Goal: Task Accomplishment & Management: Manage account settings

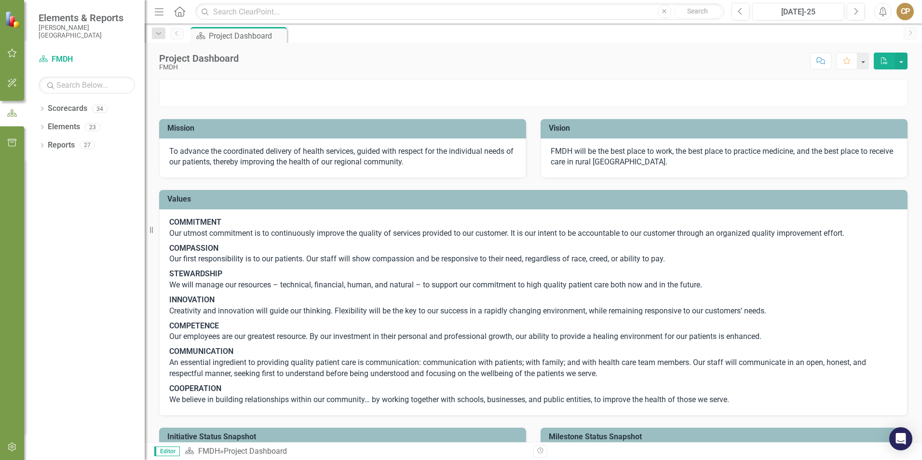
click at [9, 51] on icon "button" at bounding box center [12, 53] width 10 height 8
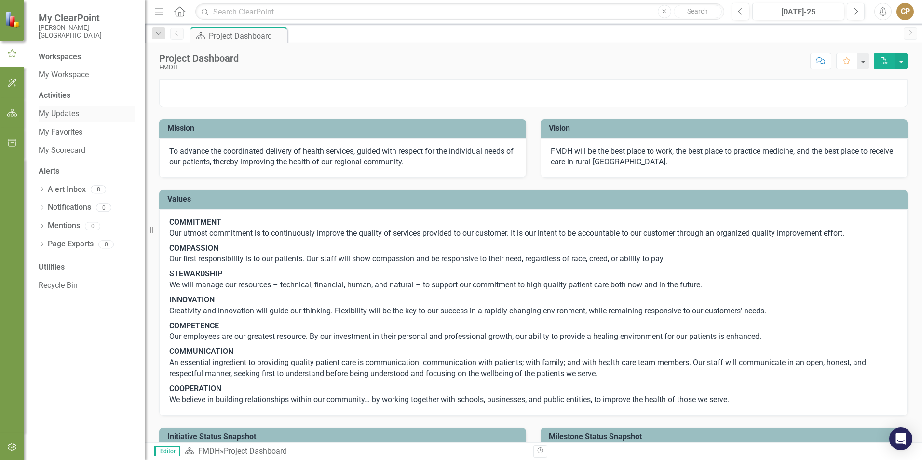
click at [60, 113] on link "My Updates" at bounding box center [87, 113] width 96 height 11
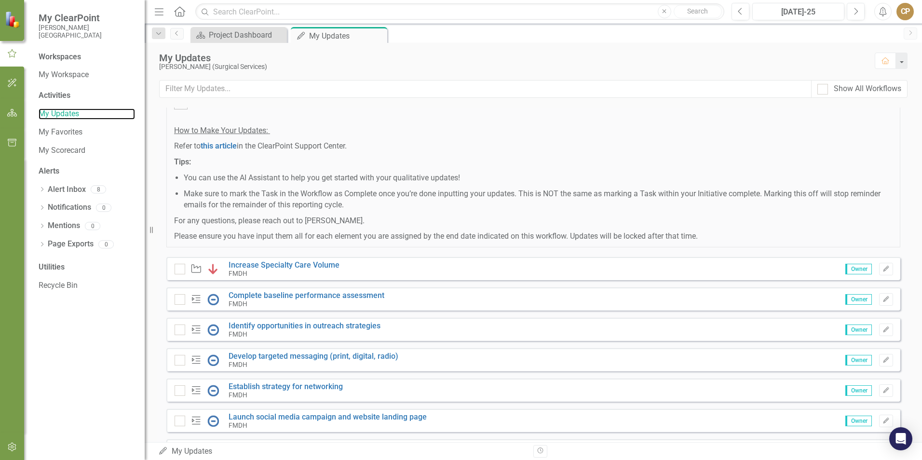
scroll to position [579, 0]
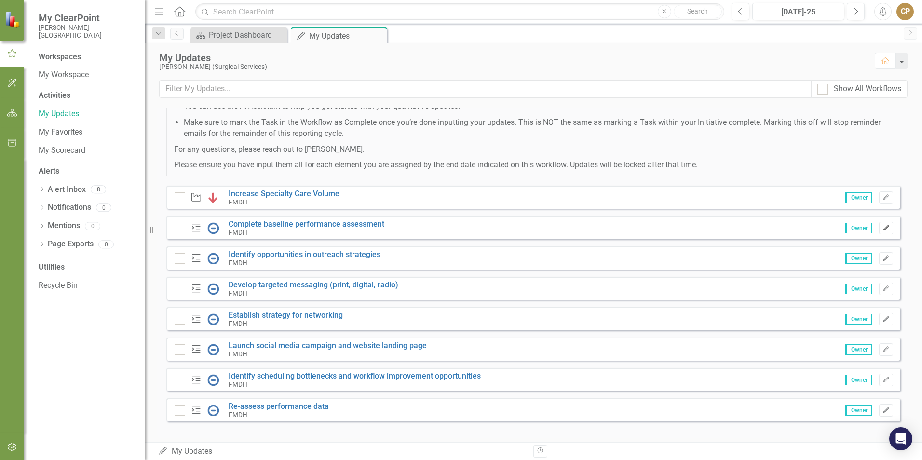
click at [882, 231] on icon "Edit" at bounding box center [885, 228] width 7 height 6
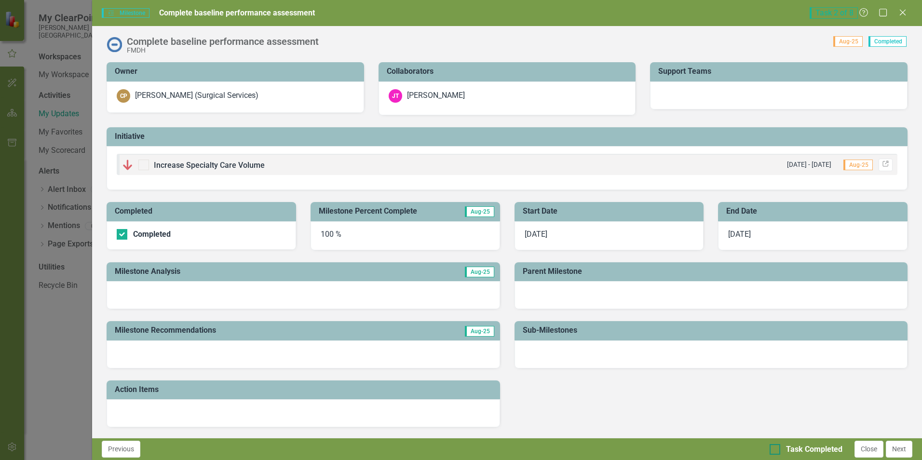
click at [775, 448] on input "Task Completed" at bounding box center [772, 447] width 6 height 6
checkbox input "true"
click at [902, 445] on button "Next" at bounding box center [899, 449] width 27 height 17
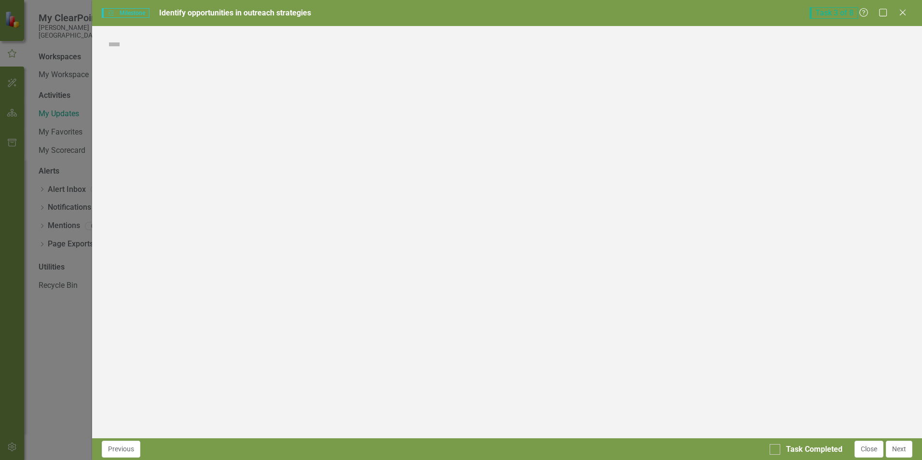
checkbox input "true"
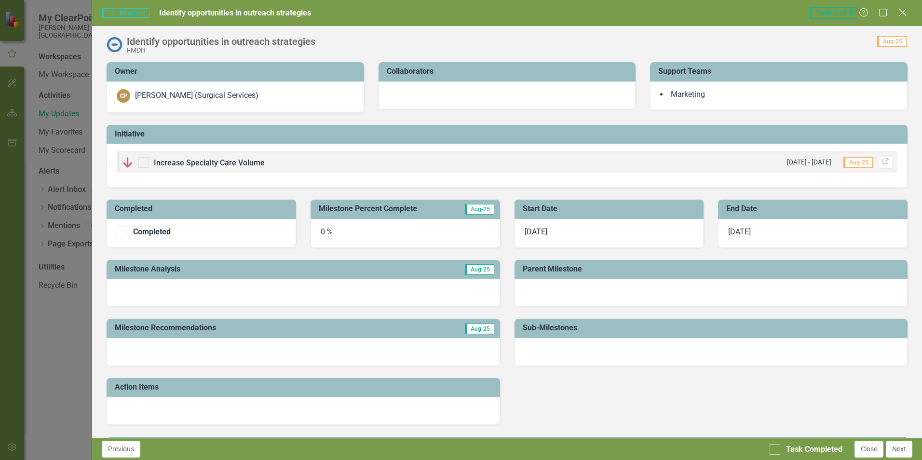
click at [903, 12] on icon at bounding box center [902, 12] width 7 height 7
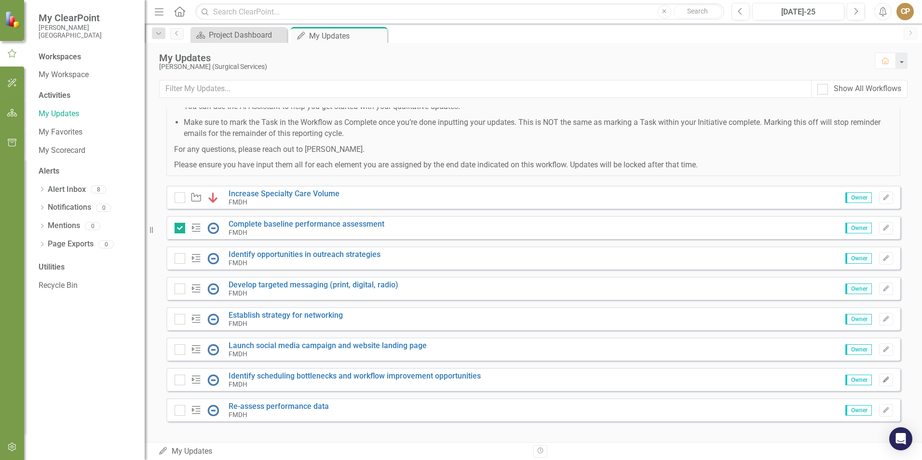
click at [882, 383] on icon "Edit" at bounding box center [885, 380] width 7 height 6
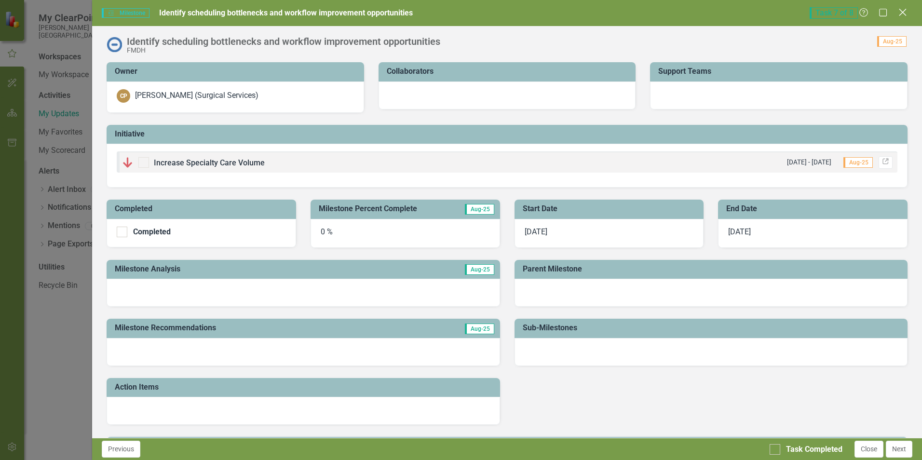
click at [906, 13] on icon "Close" at bounding box center [902, 12] width 12 height 9
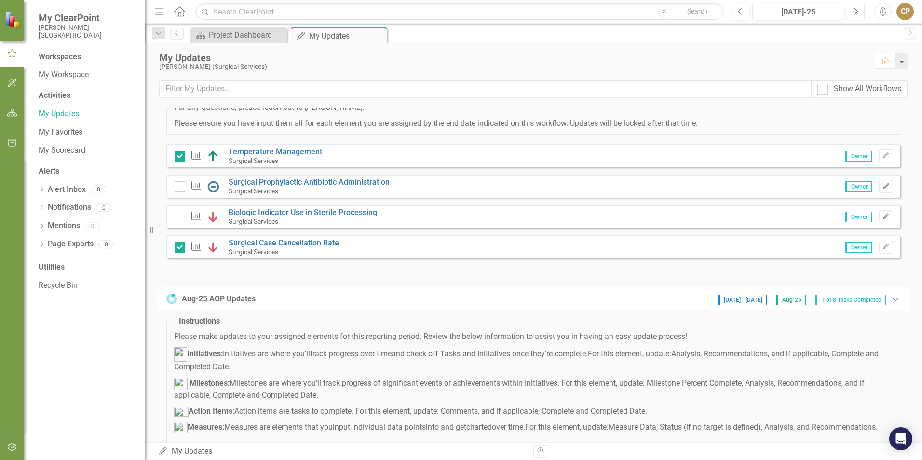
scroll to position [96, 0]
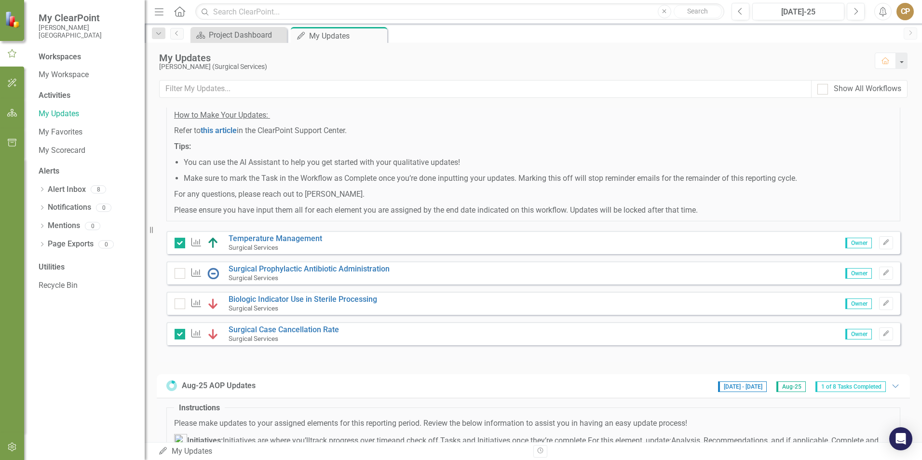
click at [886, 314] on div "Measure Biologic Indicator Use in Sterile Processing Surgical Services Owner Ed…" at bounding box center [533, 303] width 734 height 23
click at [884, 310] on button "Edit" at bounding box center [886, 303] width 14 height 13
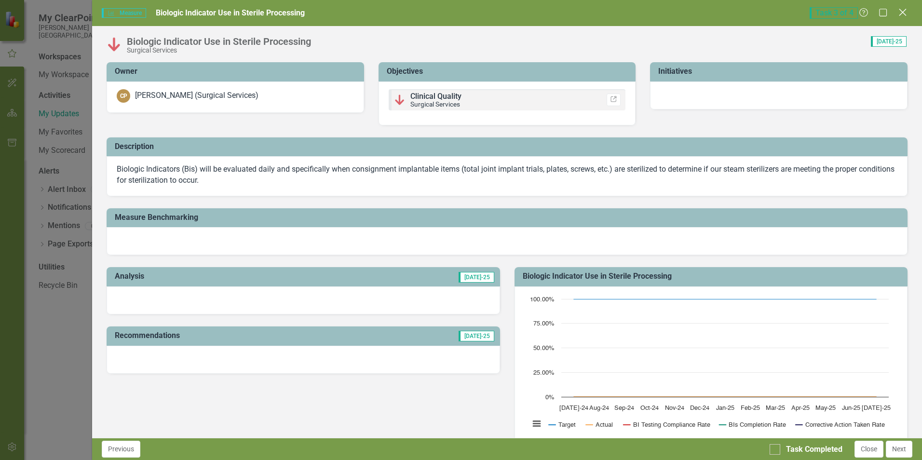
click at [903, 8] on icon "Close" at bounding box center [902, 12] width 12 height 9
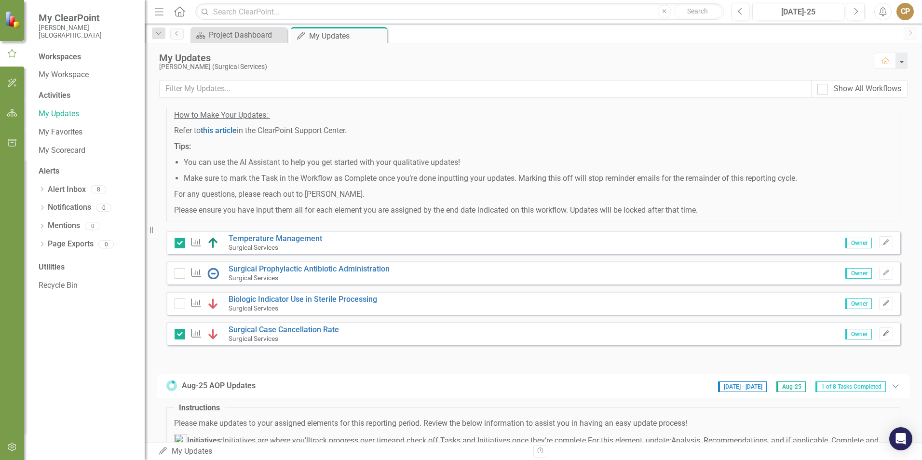
click at [884, 340] on button "Edit" at bounding box center [886, 333] width 14 height 13
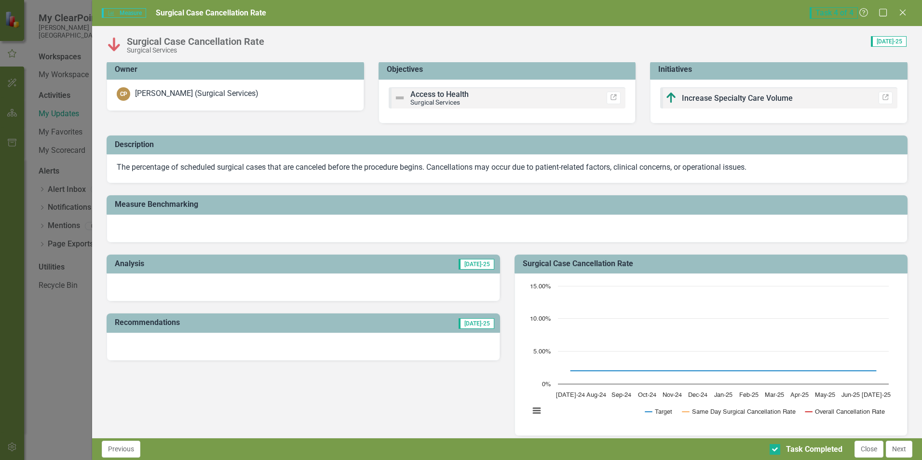
scroll to position [0, 0]
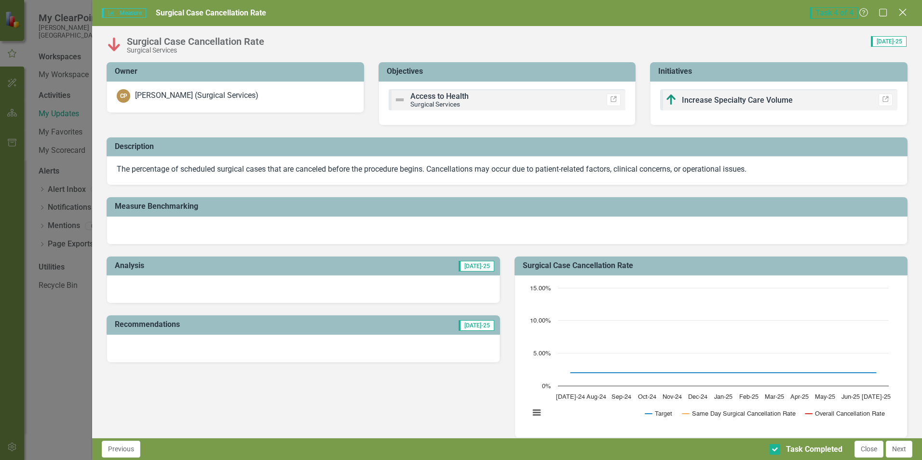
click at [906, 11] on icon "Close" at bounding box center [902, 12] width 12 height 9
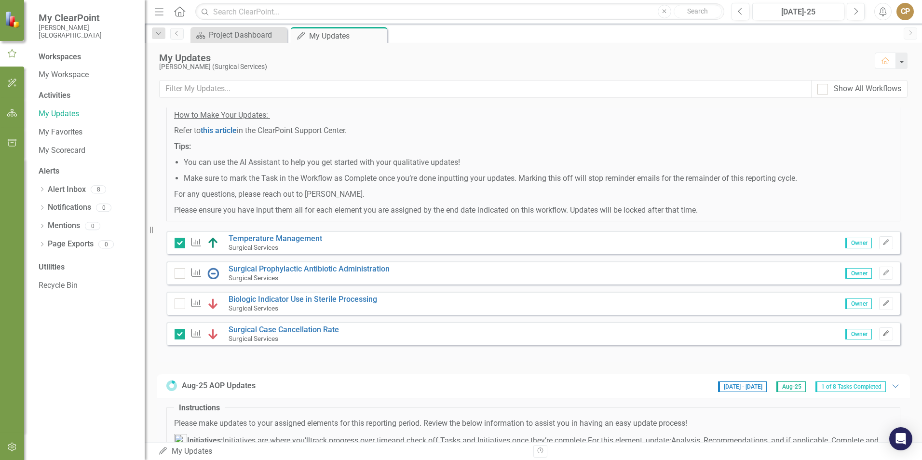
click at [883, 340] on button "Edit" at bounding box center [886, 333] width 14 height 13
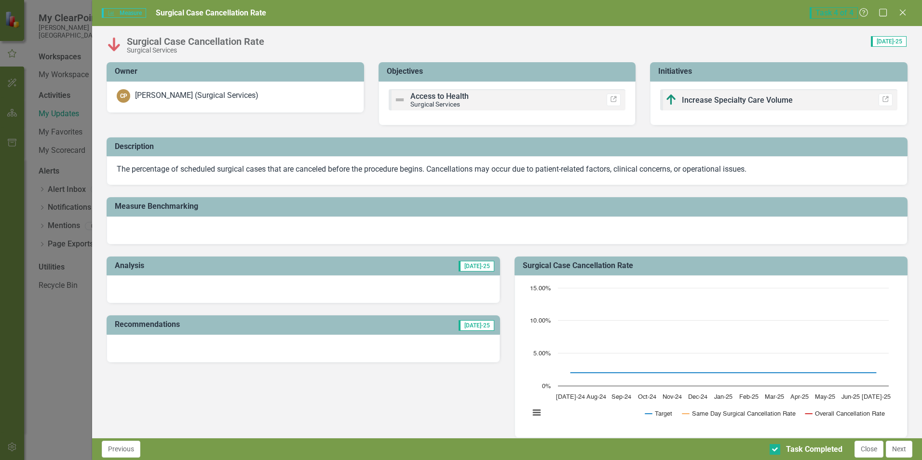
click at [295, 281] on div at bounding box center [303, 289] width 393 height 28
click at [907, 13] on icon "Close" at bounding box center [902, 12] width 12 height 9
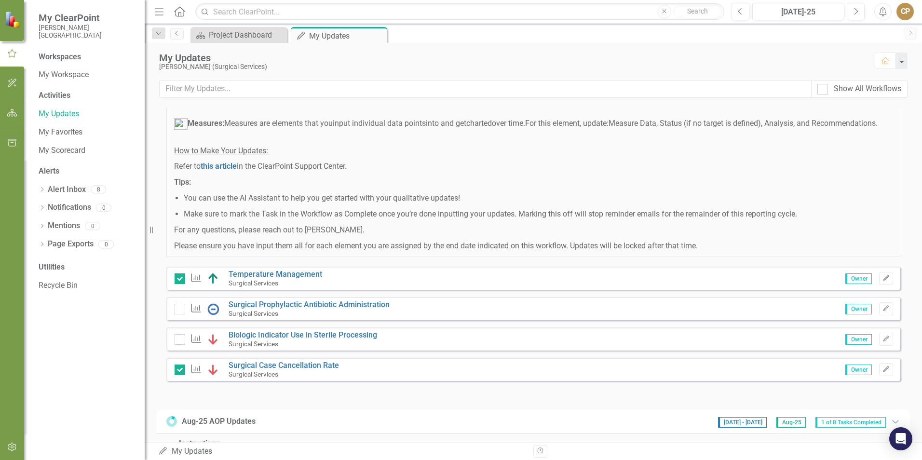
scroll to position [96, 0]
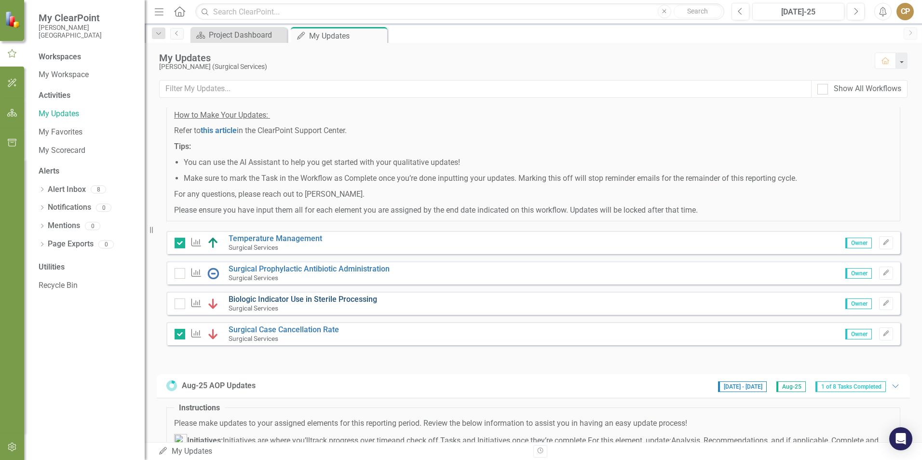
click at [274, 304] on link "Biologic Indicator Use in Sterile Processing" at bounding box center [303, 299] width 148 height 9
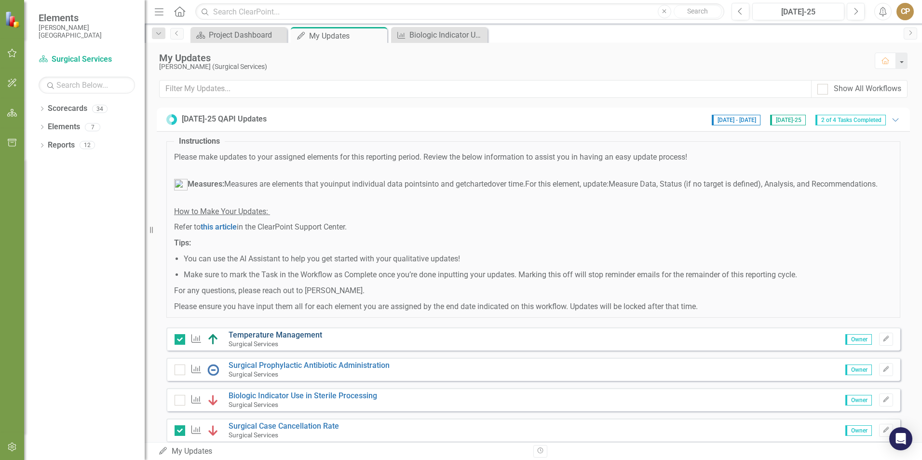
click at [281, 339] on link "Temperature Management" at bounding box center [276, 334] width 94 height 9
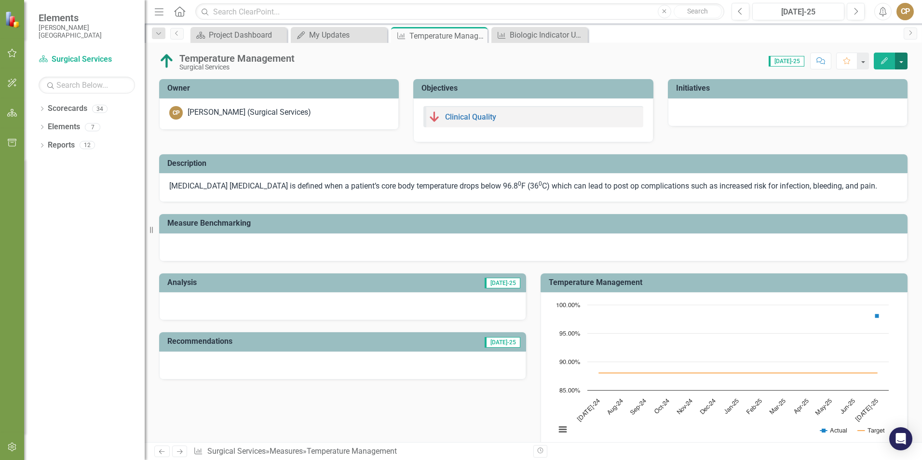
click at [904, 59] on button "button" at bounding box center [901, 61] width 13 height 17
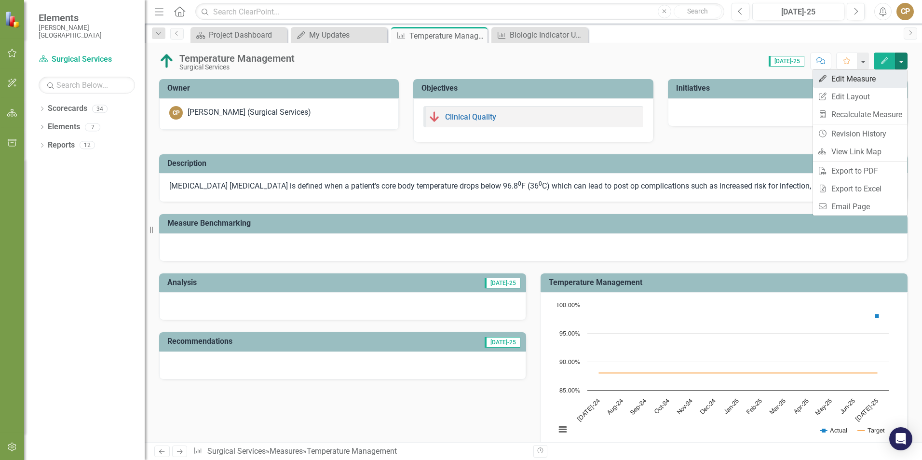
click at [861, 77] on link "Edit Edit Measure" at bounding box center [860, 79] width 94 height 18
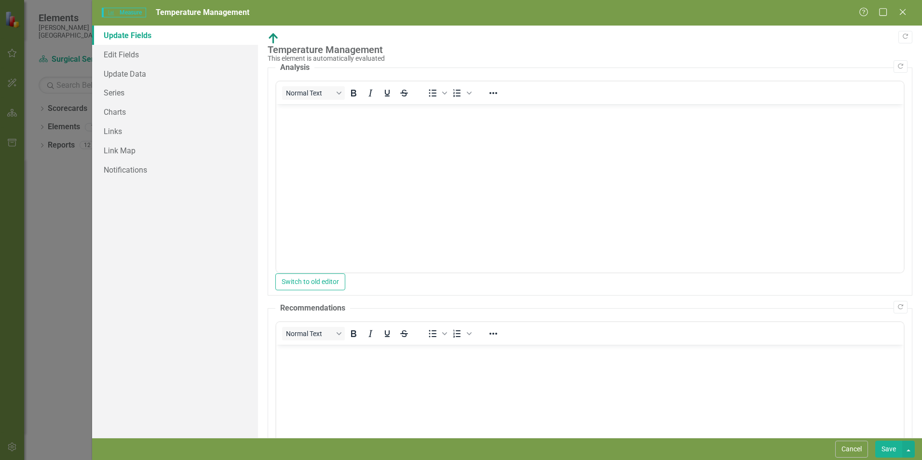
drag, startPoint x: 444, startPoint y: 181, endPoint x: 411, endPoint y: 175, distance: 33.3
click at [411, 175] on body "Rich Text Area. Press ALT-0 for help." at bounding box center [589, 176] width 627 height 145
click at [903, 12] on icon at bounding box center [902, 11] width 7 height 7
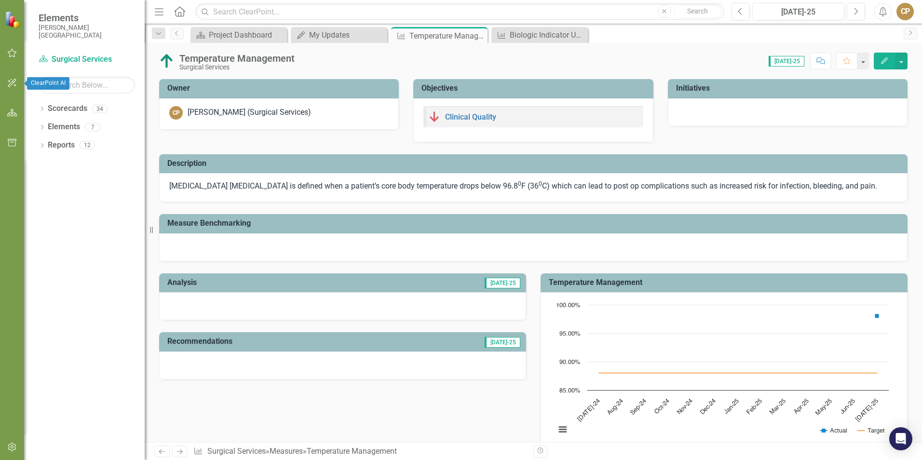
click at [12, 81] on icon "button" at bounding box center [12, 83] width 10 height 8
click at [65, 74] on link "AI Chat Transcripts" at bounding box center [87, 70] width 96 height 11
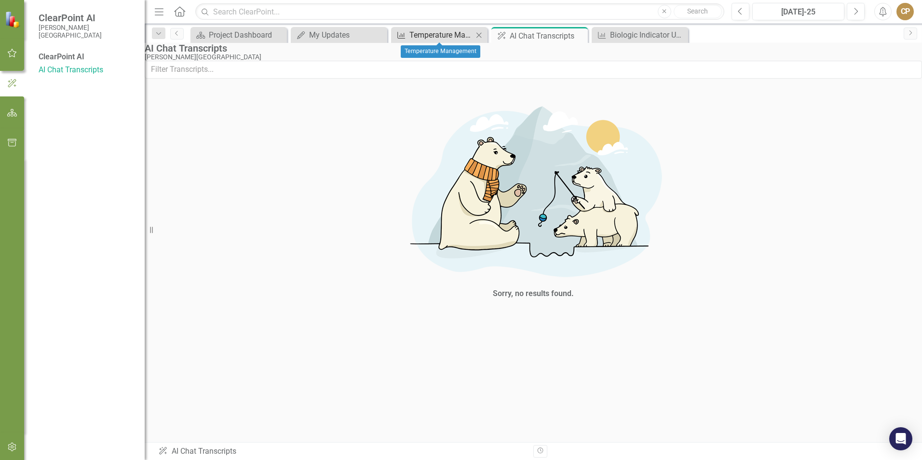
click at [419, 38] on div "Temperature Management" at bounding box center [441, 35] width 64 height 12
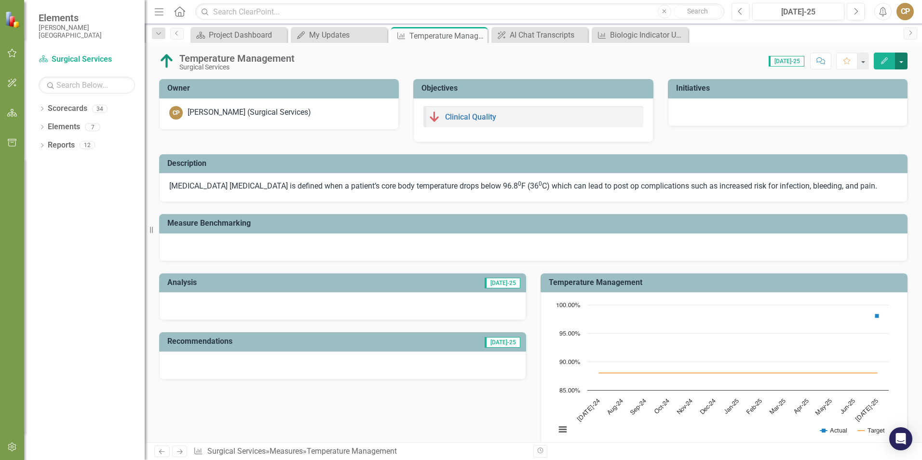
click at [902, 60] on button "button" at bounding box center [901, 61] width 13 height 17
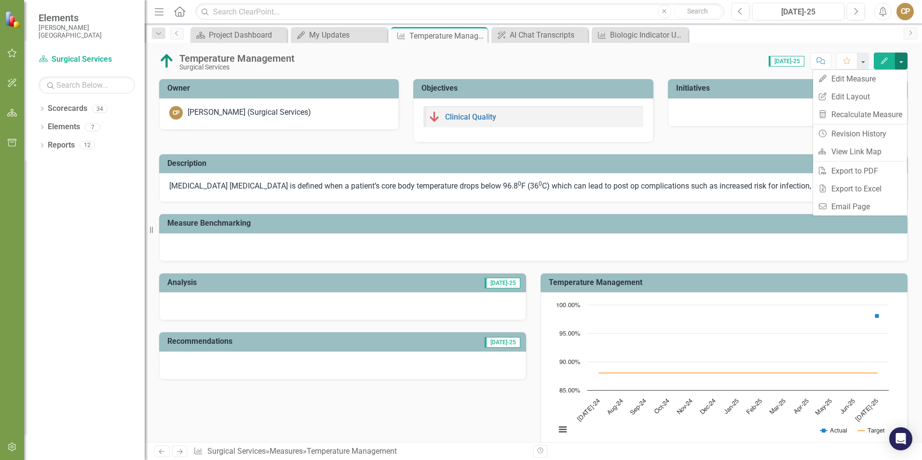
click at [748, 51] on div "Temperature Management Surgical Services Score: 0.00 [DATE]-25 Completed Commen…" at bounding box center [533, 57] width 777 height 29
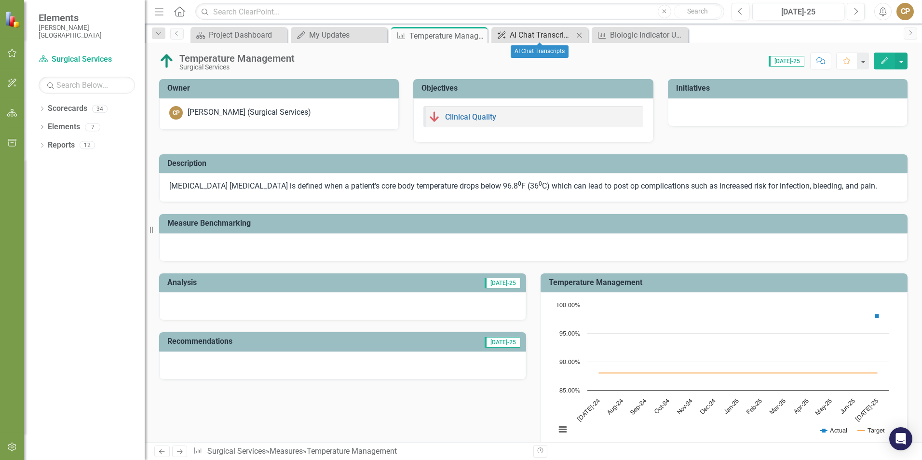
click at [530, 33] on div "AI Chat Transcripts" at bounding box center [542, 35] width 64 height 12
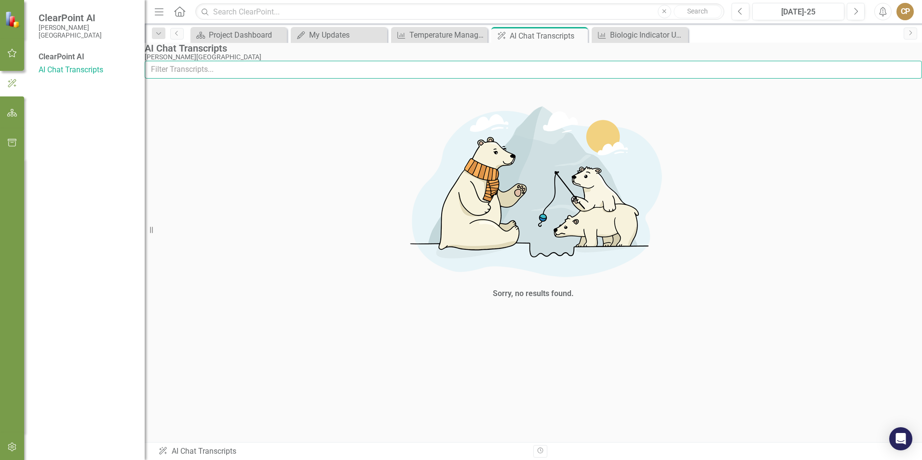
click at [216, 79] on input "text" at bounding box center [533, 70] width 777 height 18
click at [377, 79] on input "Help to write an analysis for temperature management" at bounding box center [533, 70] width 777 height 18
drag, startPoint x: 386, startPoint y: 93, endPoint x: 200, endPoint y: 84, distance: 186.8
click at [200, 79] on input "Help to write an analysis for temperature management" at bounding box center [533, 70] width 777 height 18
type input "H"
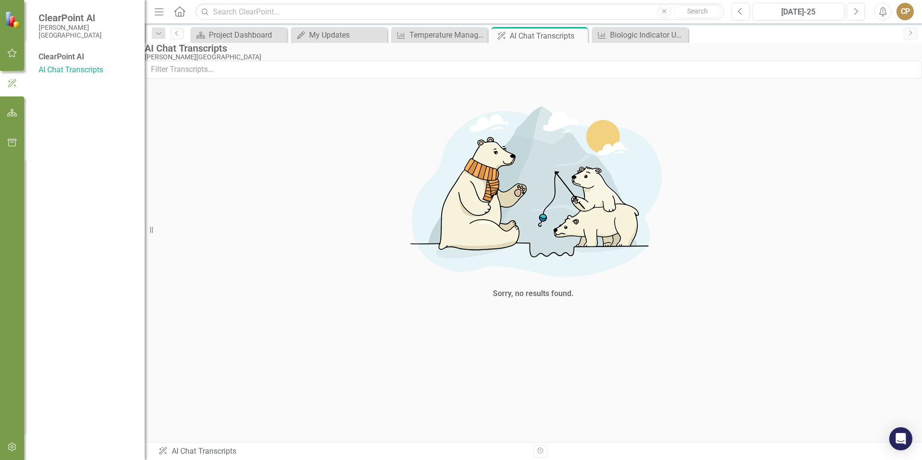
click at [73, 57] on div "ClearPoint AI" at bounding box center [87, 57] width 96 height 11
drag, startPoint x: 73, startPoint y: 57, endPoint x: 53, endPoint y: 56, distance: 20.3
click at [53, 56] on div "ClearPoint AI" at bounding box center [87, 57] width 96 height 11
click at [13, 56] on icon "button" at bounding box center [12, 53] width 10 height 8
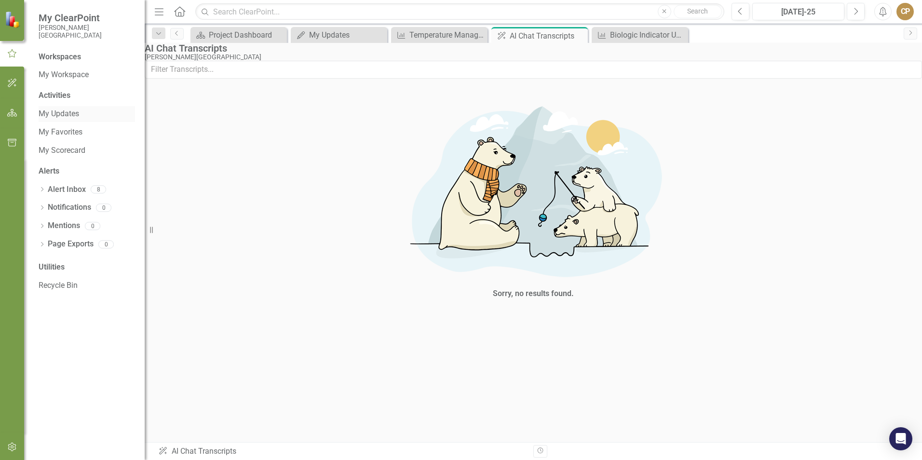
click at [60, 115] on link "My Updates" at bounding box center [87, 113] width 96 height 11
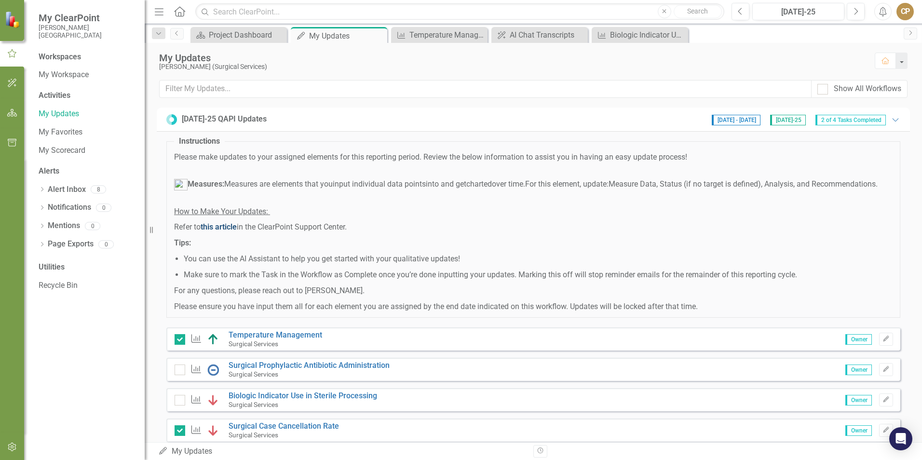
click at [218, 231] on span "this article" at bounding box center [219, 226] width 36 height 9
click at [863, 118] on span "2 of 4 Tasks Completed" at bounding box center [850, 120] width 70 height 11
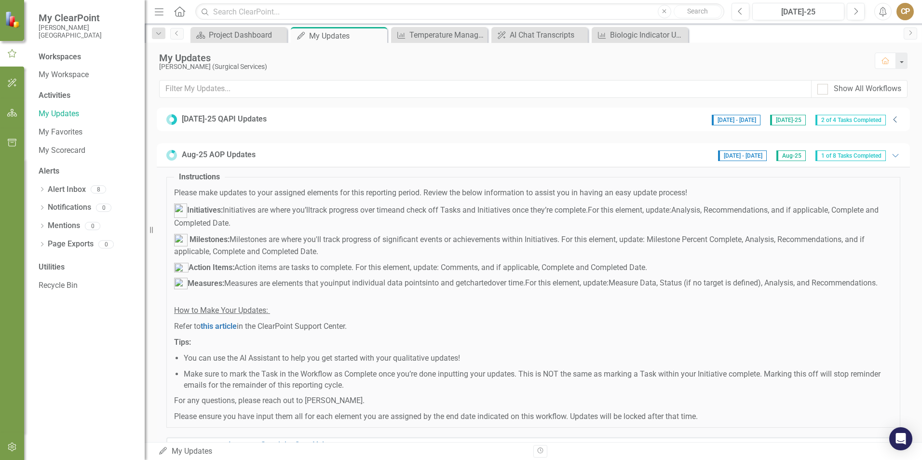
click at [890, 116] on icon "Collapse" at bounding box center [895, 120] width 10 height 8
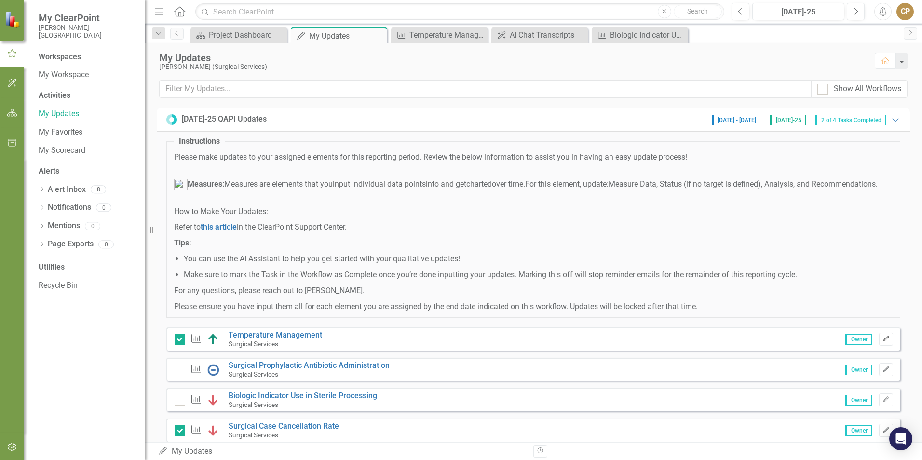
click at [883, 341] on icon "button" at bounding box center [886, 339] width 6 height 6
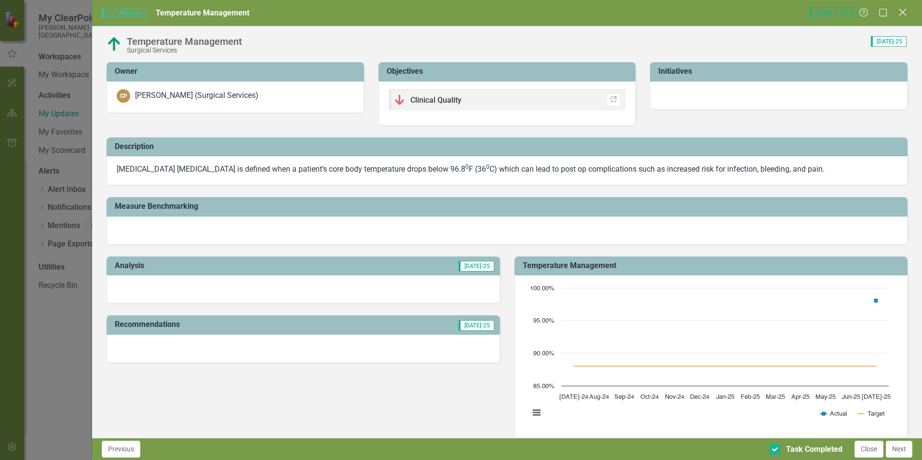
click at [902, 12] on icon at bounding box center [902, 12] width 7 height 7
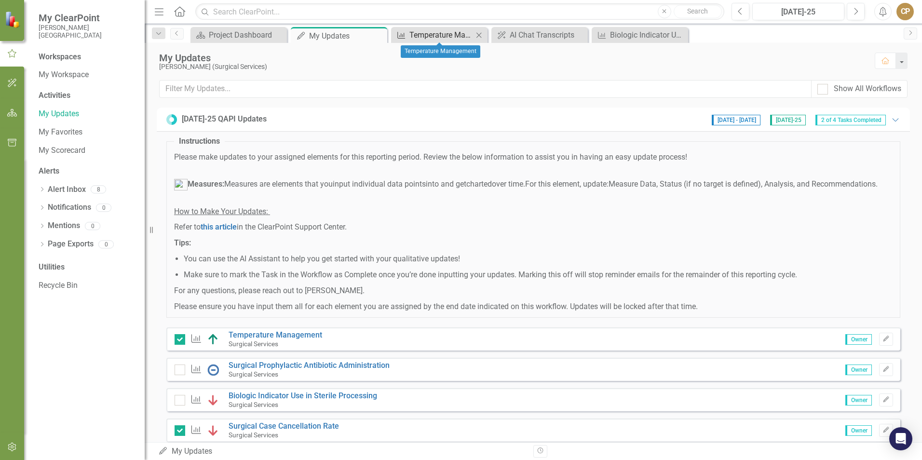
click at [431, 37] on div "Temperature Management" at bounding box center [441, 35] width 64 height 12
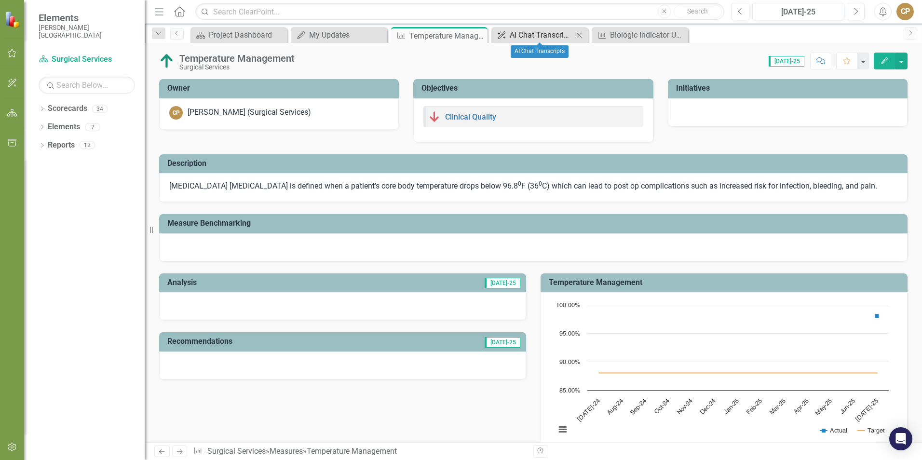
click at [537, 34] on div "AI Chat Transcripts" at bounding box center [542, 35] width 64 height 12
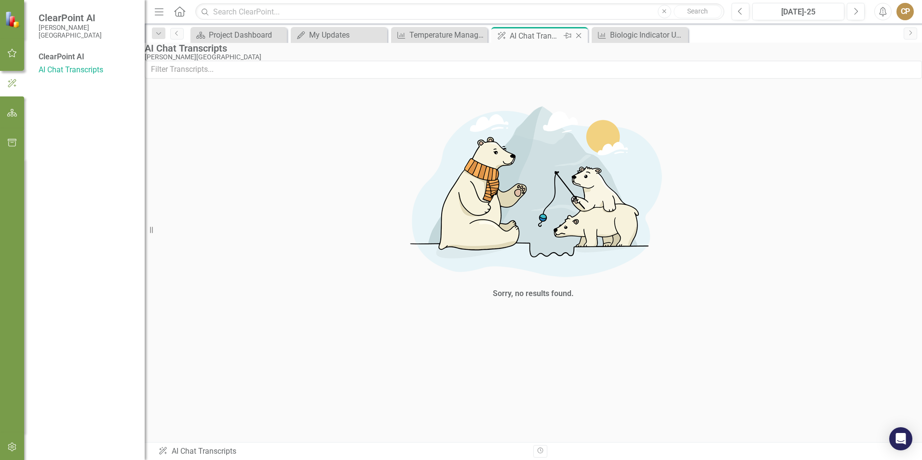
click at [580, 36] on icon "Close" at bounding box center [579, 36] width 10 height 8
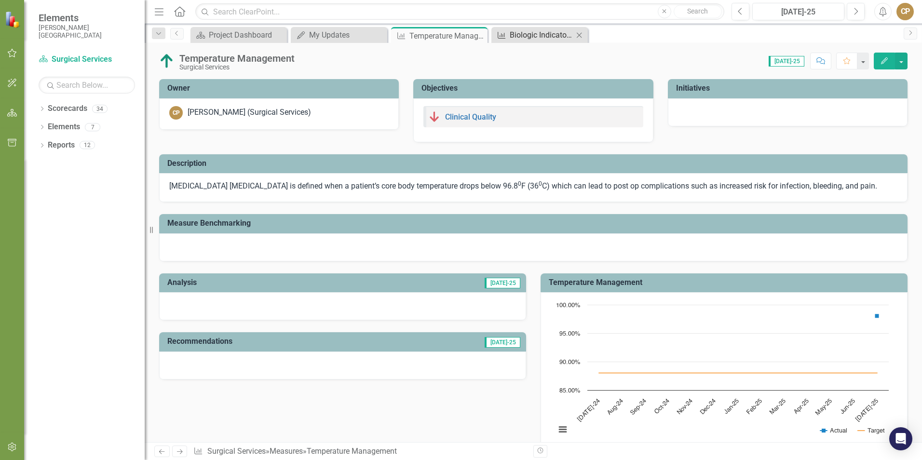
click at [545, 34] on div "Biologic Indicator Use in Sterile Processing" at bounding box center [542, 35] width 64 height 12
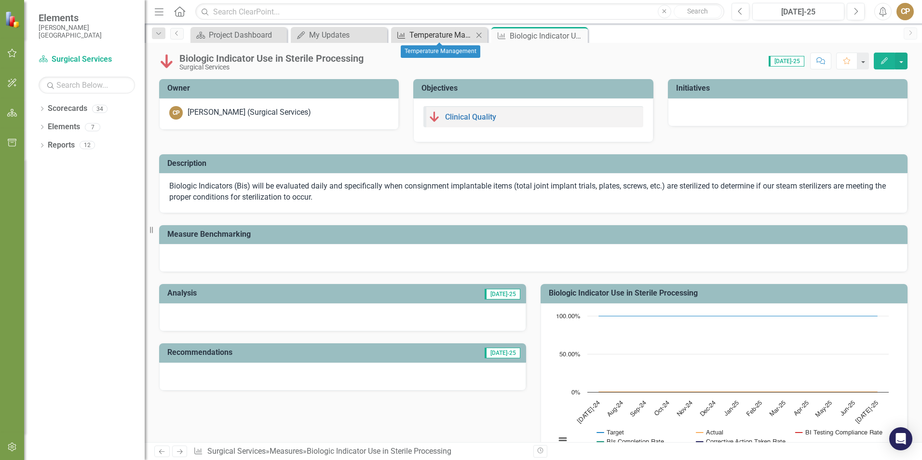
click at [434, 31] on div "Temperature Management" at bounding box center [441, 35] width 64 height 12
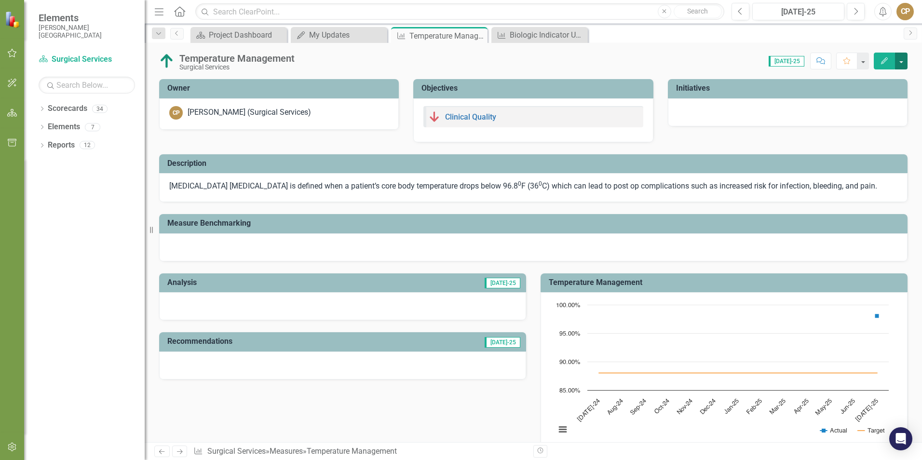
click at [903, 64] on button "button" at bounding box center [901, 61] width 13 height 17
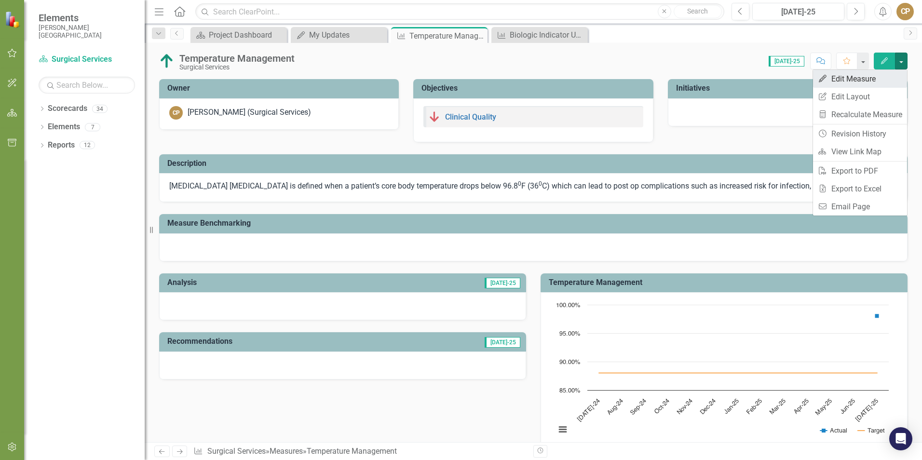
click at [857, 79] on link "Edit Edit Measure" at bounding box center [860, 79] width 94 height 18
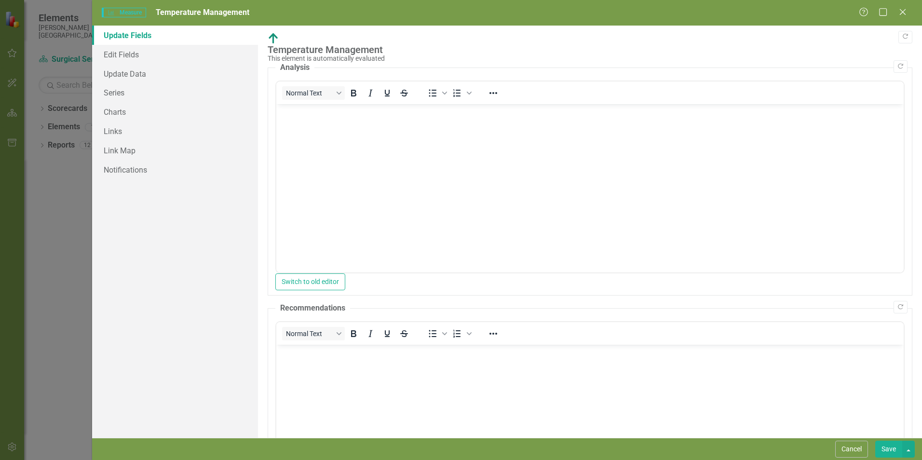
click at [351, 137] on body "Rich Text Area. Press ALT-0 for help." at bounding box center [589, 176] width 627 height 145
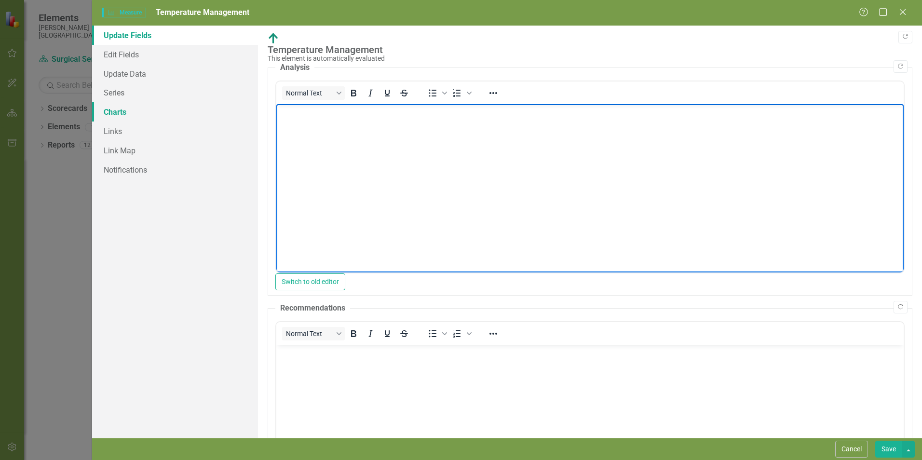
click at [112, 115] on link "Charts" at bounding box center [175, 111] width 166 height 19
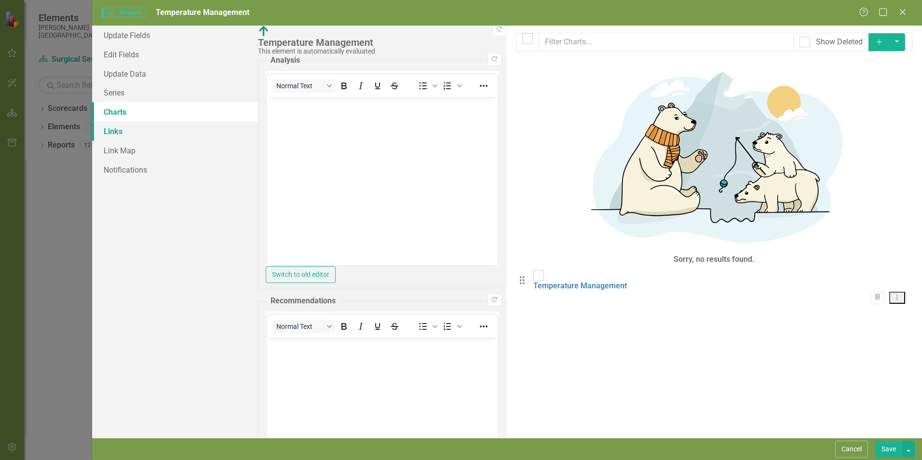
click at [111, 132] on link "Links" at bounding box center [175, 130] width 166 height 19
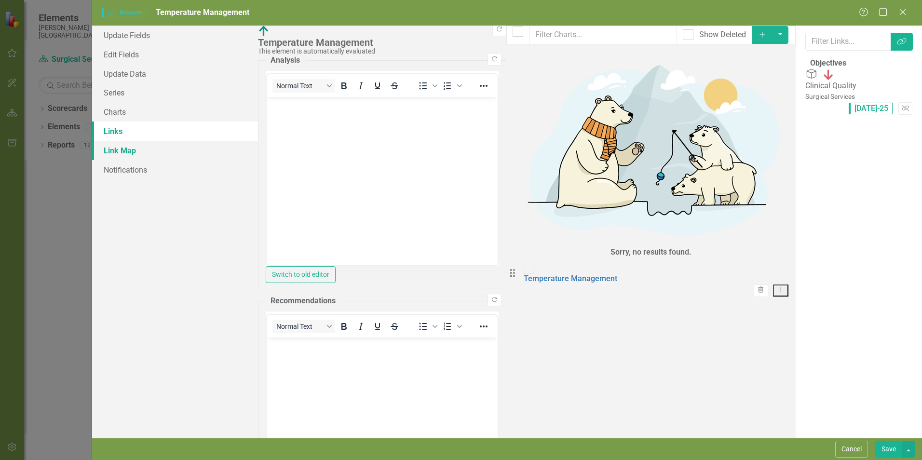
click at [107, 147] on link "Link Map" at bounding box center [175, 150] width 166 height 19
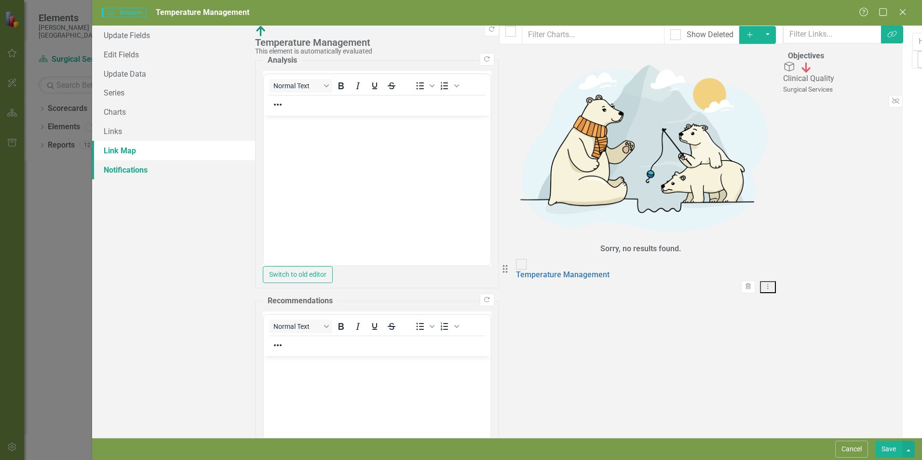
click at [110, 171] on link "Notifications" at bounding box center [173, 169] width 163 height 19
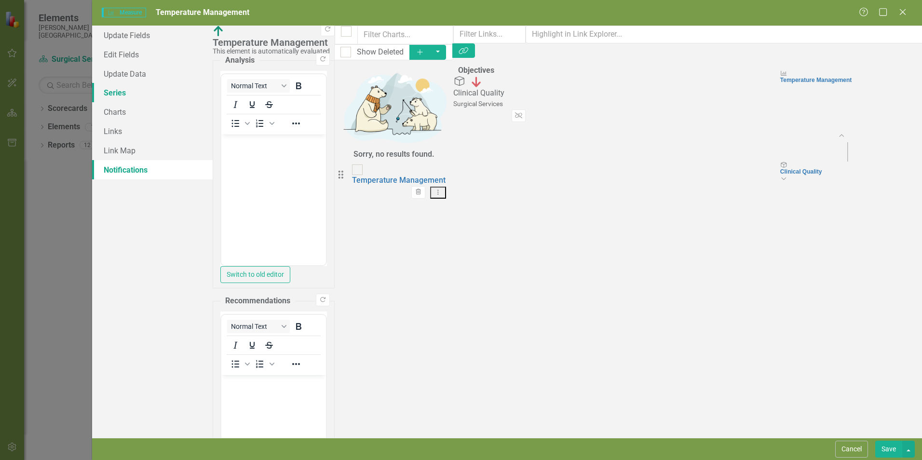
click at [112, 92] on link "Series" at bounding box center [152, 92] width 121 height 19
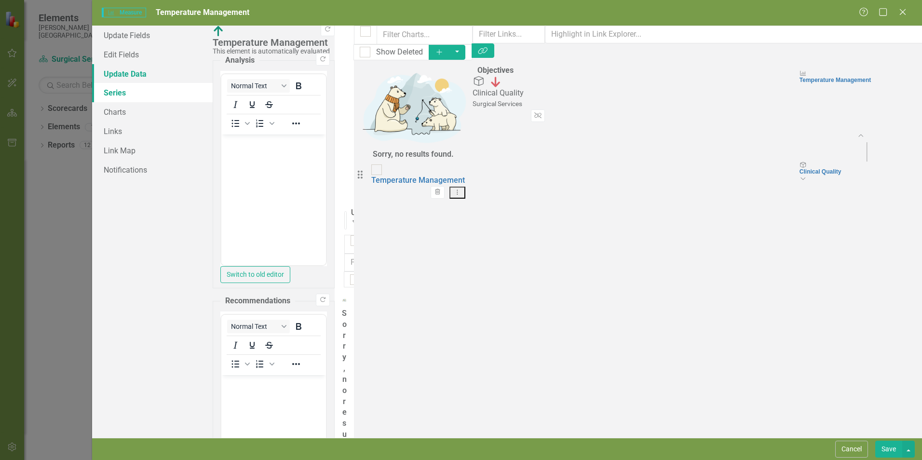
click at [113, 74] on link "Update Data" at bounding box center [152, 73] width 121 height 19
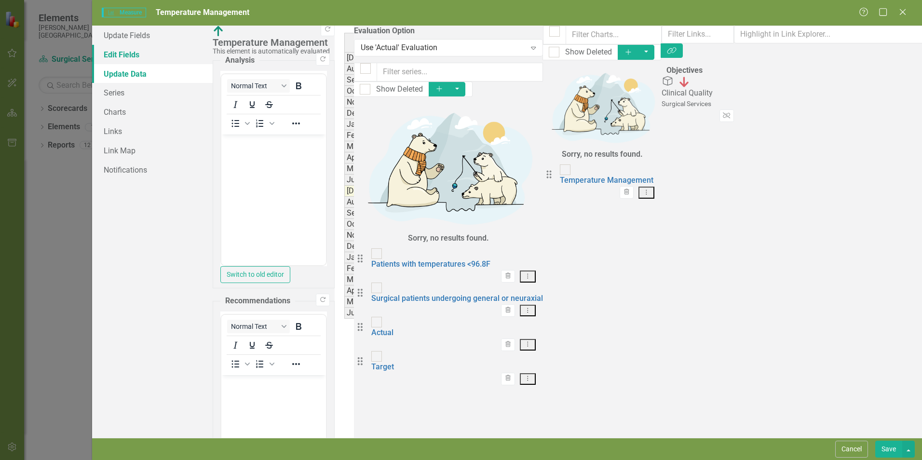
click at [118, 51] on link "Edit Fields" at bounding box center [152, 54] width 121 height 19
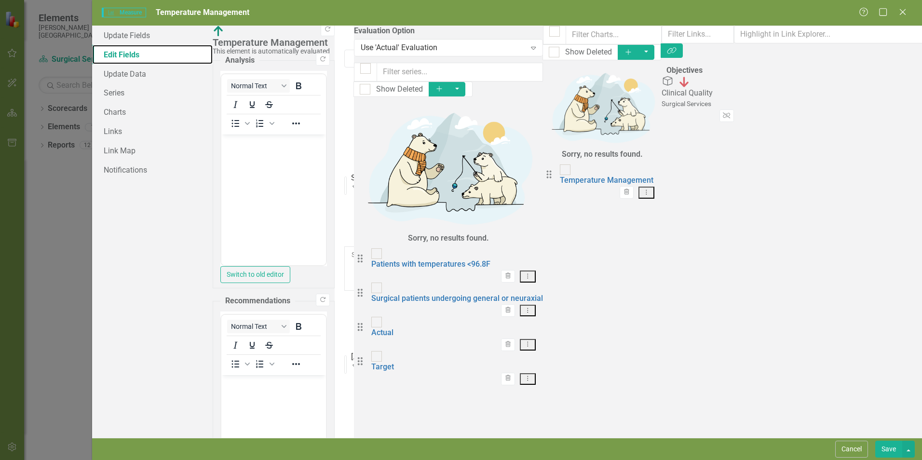
scroll to position [43, 0]
click at [113, 113] on link "Charts" at bounding box center [152, 111] width 121 height 19
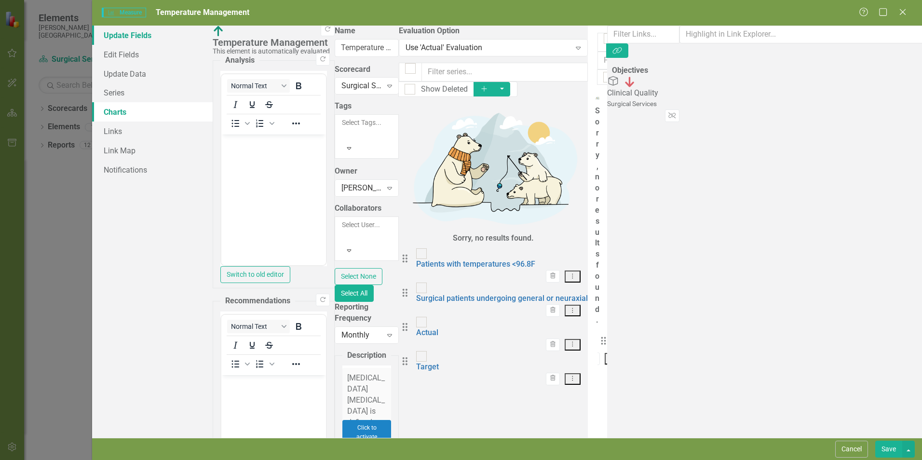
click at [118, 35] on link "Update Fields" at bounding box center [152, 35] width 121 height 19
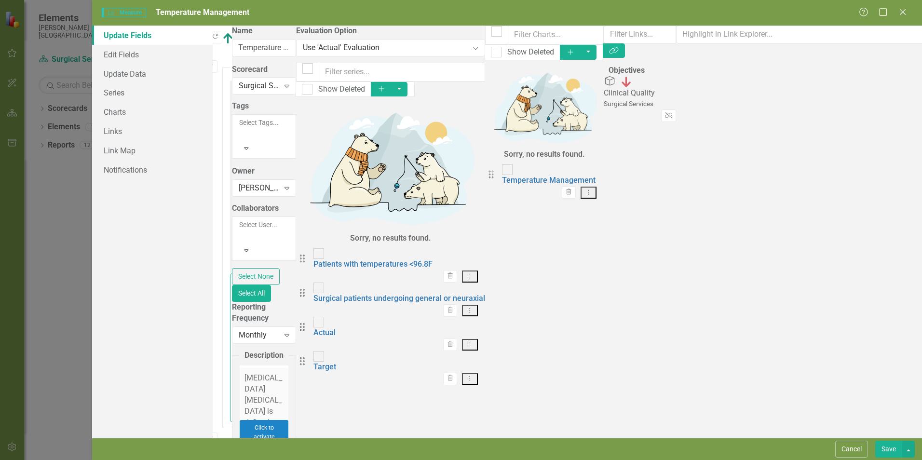
click at [236, 247] on body "Rich Text Area. Press ALT-0 for help." at bounding box center [233, 270] width 5 height 145
click at [251, 181] on icon "Reveal or hide additional toolbar items" at bounding box center [245, 187] width 12 height 12
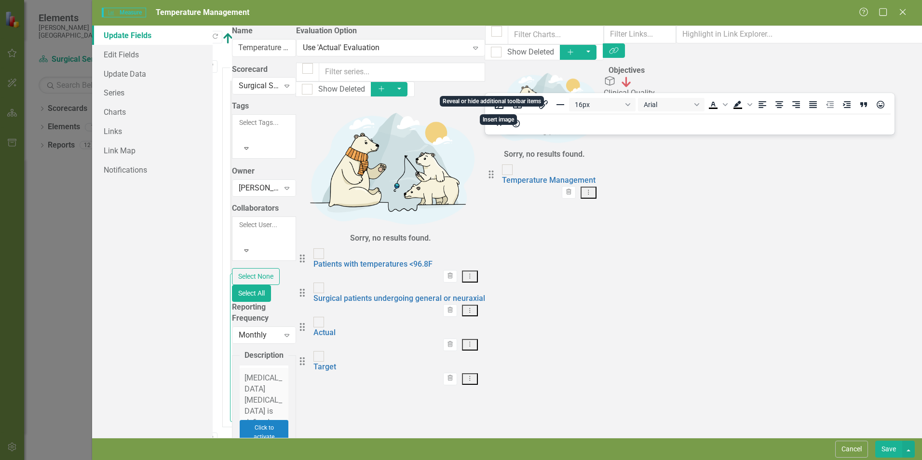
click at [251, 181] on icon "Reveal or hide additional toolbar items" at bounding box center [245, 187] width 12 height 12
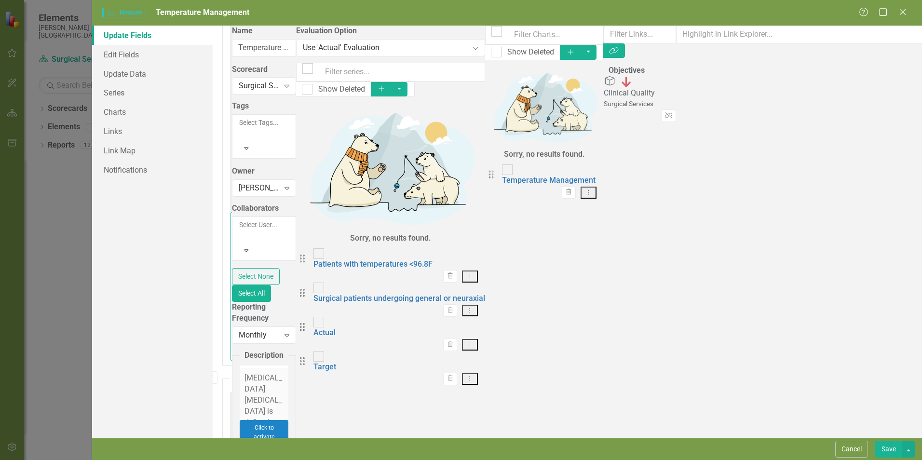
scroll to position [0, 0]
click at [914, 10] on div "Measure Measure Temperature Management Help Maximize Close" at bounding box center [507, 13] width 830 height 26
click at [908, 12] on div "Help Maximize Close" at bounding box center [886, 12] width 54 height 11
click at [904, 12] on icon "Close" at bounding box center [902, 11] width 12 height 9
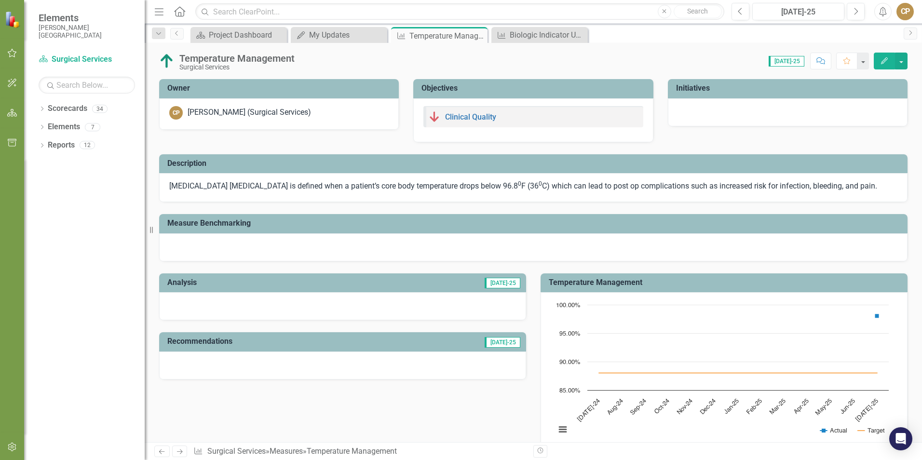
click at [257, 293] on div at bounding box center [342, 306] width 367 height 28
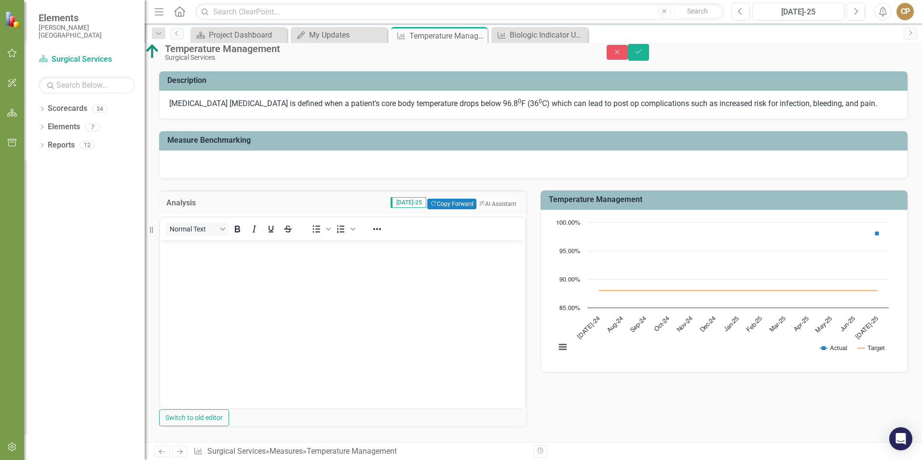
scroll to position [96, 0]
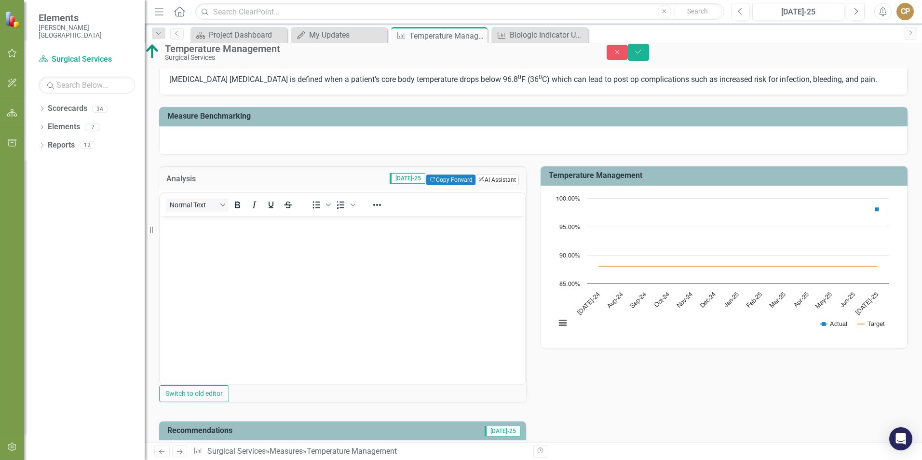
click at [500, 185] on button "ClearPoint AI AI Assistant" at bounding box center [496, 180] width 43 height 11
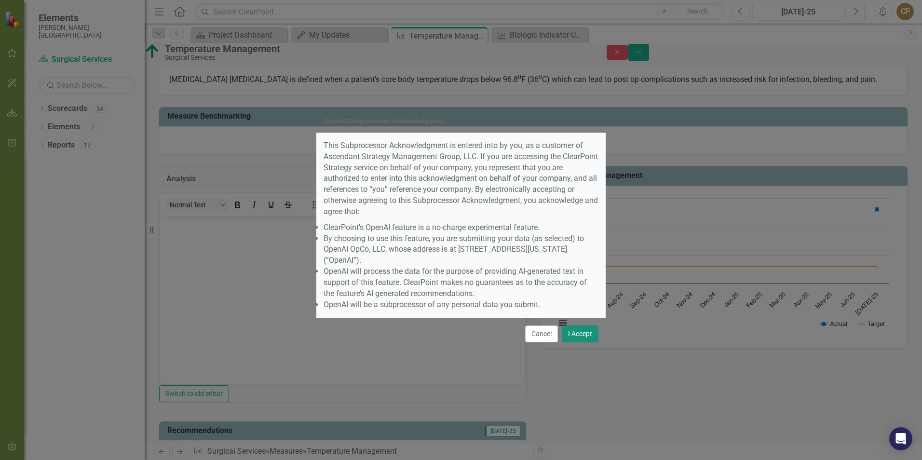
click at [576, 325] on button "I Accept" at bounding box center [580, 333] width 37 height 17
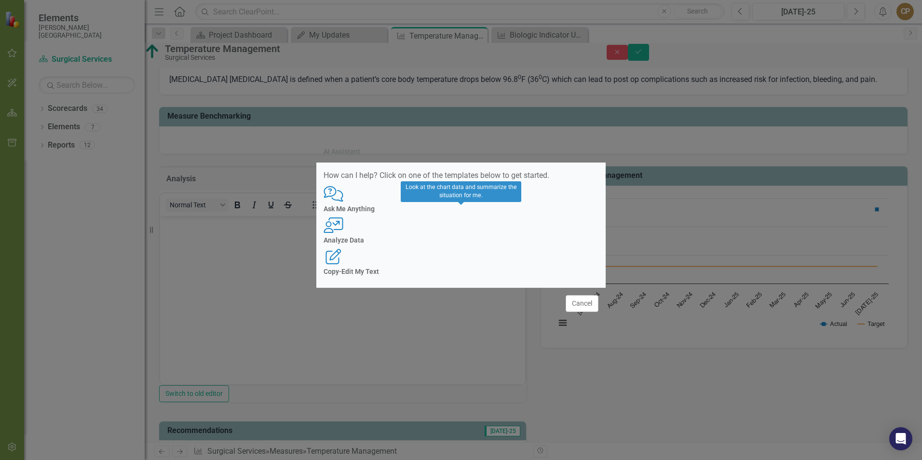
click at [447, 244] on h4 "Analyze Data" at bounding box center [461, 240] width 275 height 7
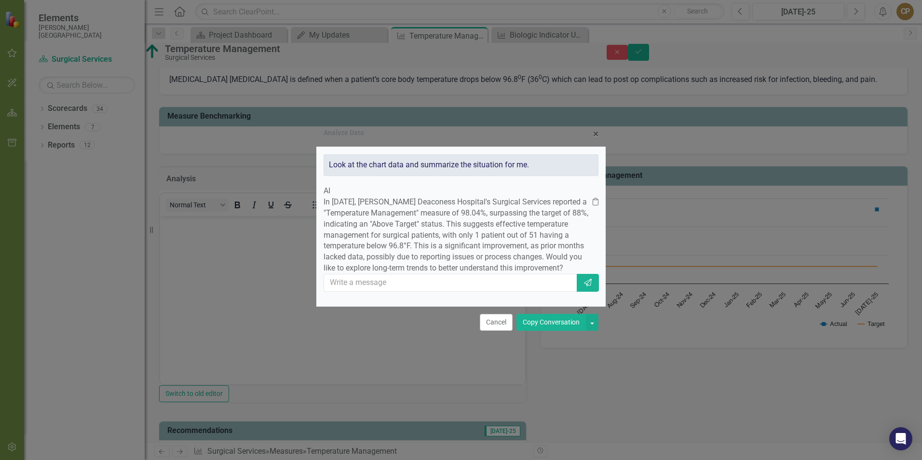
click at [553, 331] on button "Copy Conversation" at bounding box center [550, 322] width 69 height 17
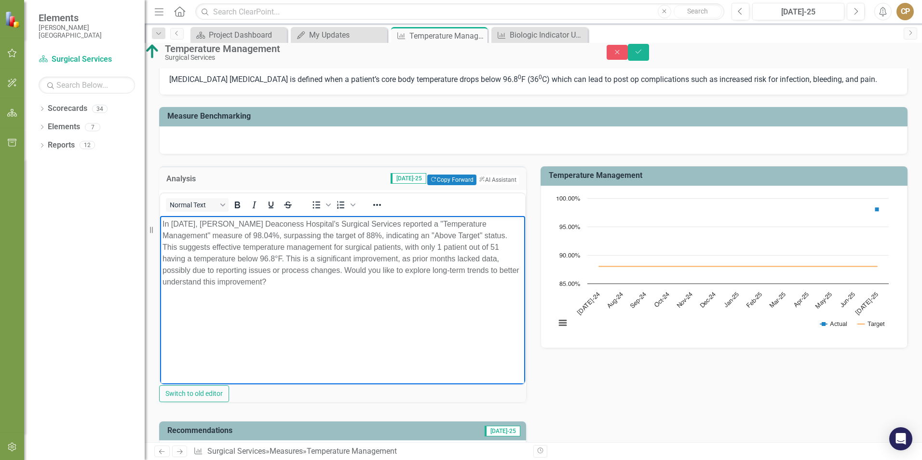
drag, startPoint x: 390, startPoint y: 270, endPoint x: 404, endPoint y: 294, distance: 27.5
click at [404, 294] on body "In [DATE], [PERSON_NAME] Deaconess Hospital's Surgical Services reported a "Tem…" at bounding box center [342, 288] width 365 height 145
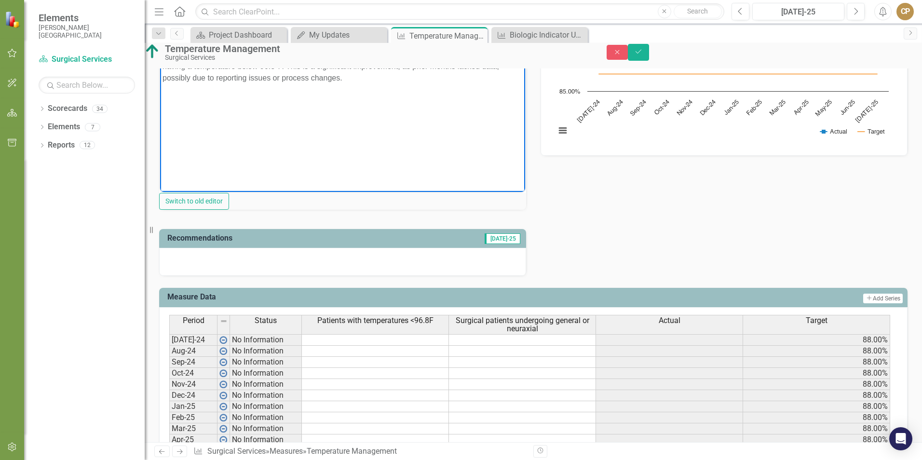
scroll to position [289, 0]
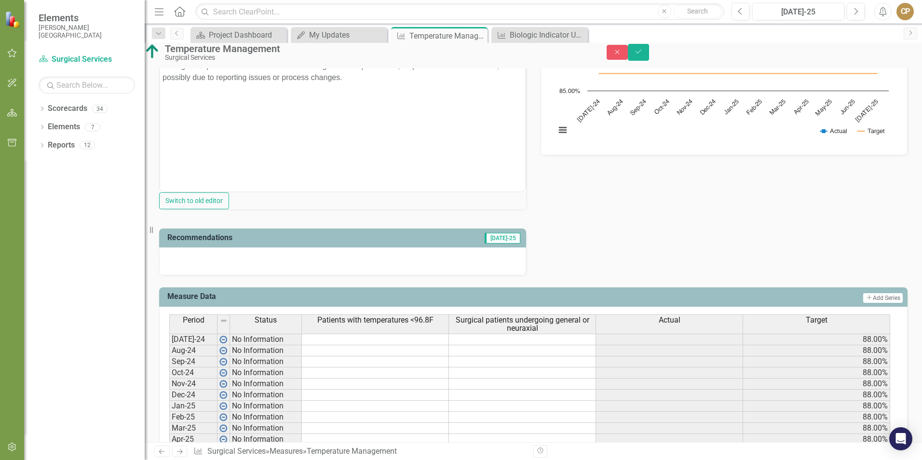
click at [225, 275] on div at bounding box center [342, 261] width 367 height 28
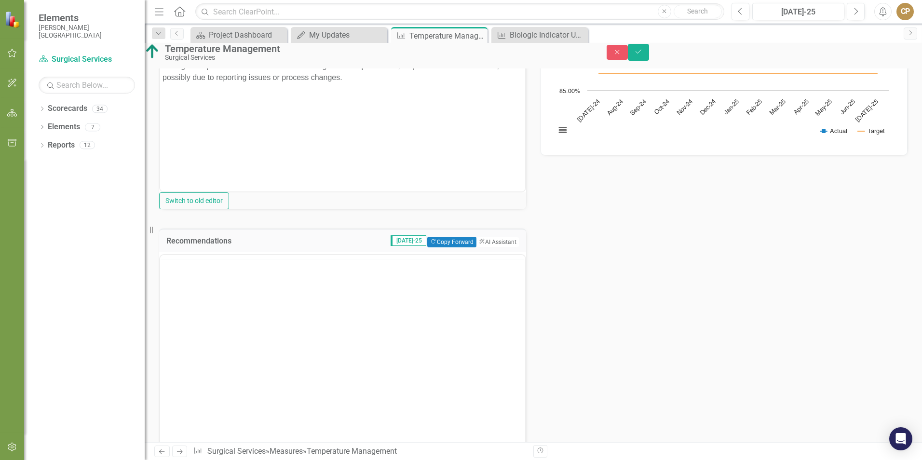
scroll to position [0, 0]
click at [495, 247] on button "ClearPoint AI AI Assistant" at bounding box center [496, 242] width 43 height 11
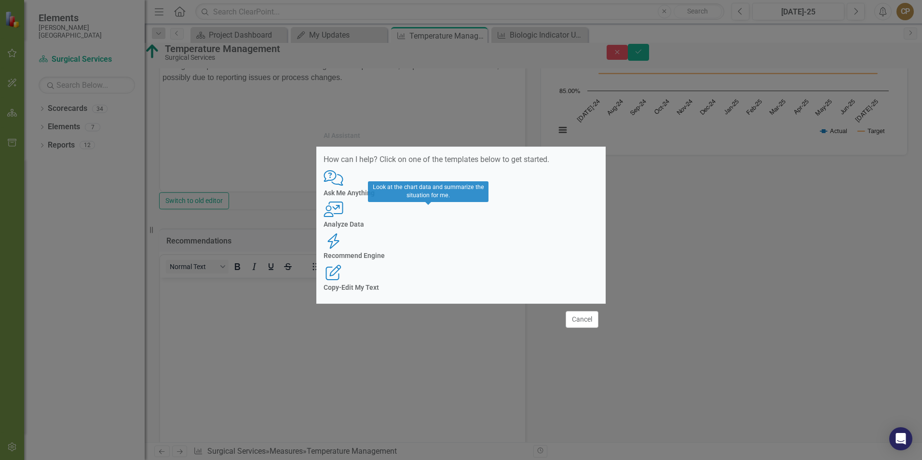
click at [431, 228] on h4 "Analyze Data" at bounding box center [461, 224] width 275 height 7
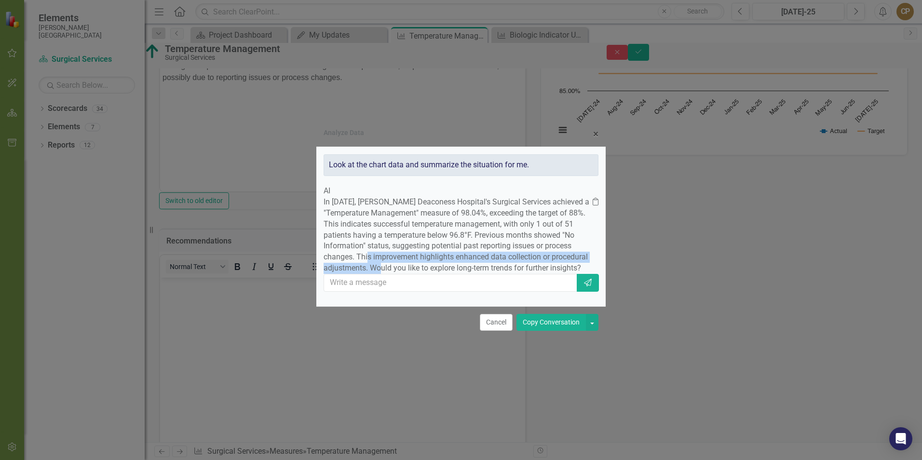
drag, startPoint x: 415, startPoint y: 247, endPoint x: 480, endPoint y: 266, distance: 67.7
click at [480, 266] on p "In [DATE], [PERSON_NAME] Deaconess Hospital's Surgical Services achieved a "Tem…" at bounding box center [458, 235] width 269 height 77
drag, startPoint x: 480, startPoint y: 266, endPoint x: 528, endPoint y: 280, distance: 50.7
click at [528, 274] on div "In [DATE], [PERSON_NAME] Deaconess Hospital's Surgical Services achieved a "Tem…" at bounding box center [461, 235] width 275 height 77
drag, startPoint x: 481, startPoint y: 260, endPoint x: 493, endPoint y: 276, distance: 20.6
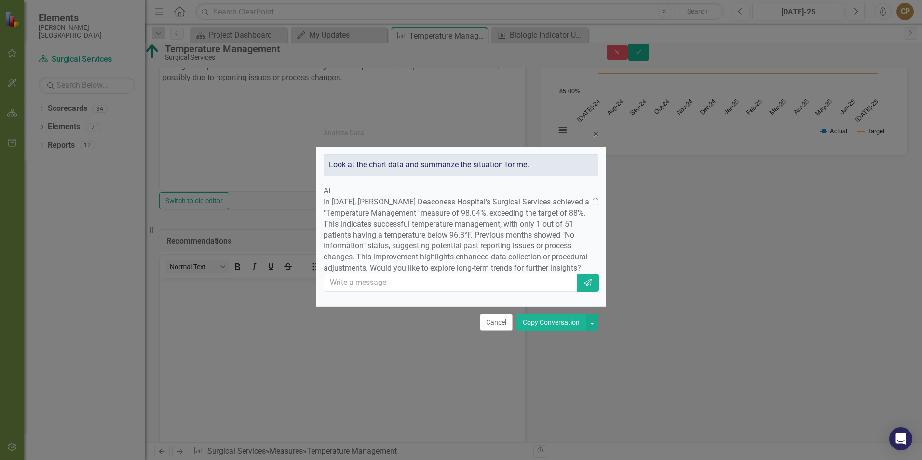
click at [493, 274] on p "In [DATE], [PERSON_NAME] Deaconess Hospital's Surgical Services achieved a "Tem…" at bounding box center [458, 235] width 269 height 77
click at [492, 272] on p "In [DATE], [PERSON_NAME] Deaconess Hospital's Surgical Services achieved a "Tem…" at bounding box center [458, 235] width 269 height 77
click at [538, 331] on button "Copy Conversation" at bounding box center [550, 322] width 69 height 17
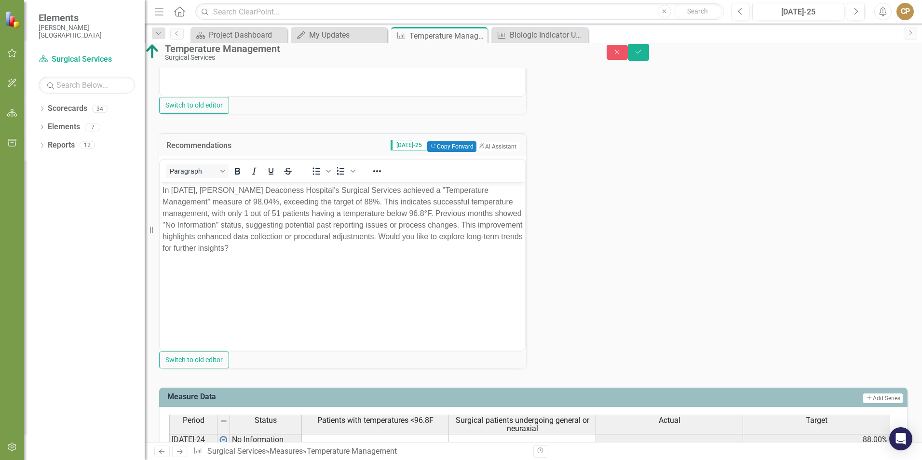
scroll to position [386, 0]
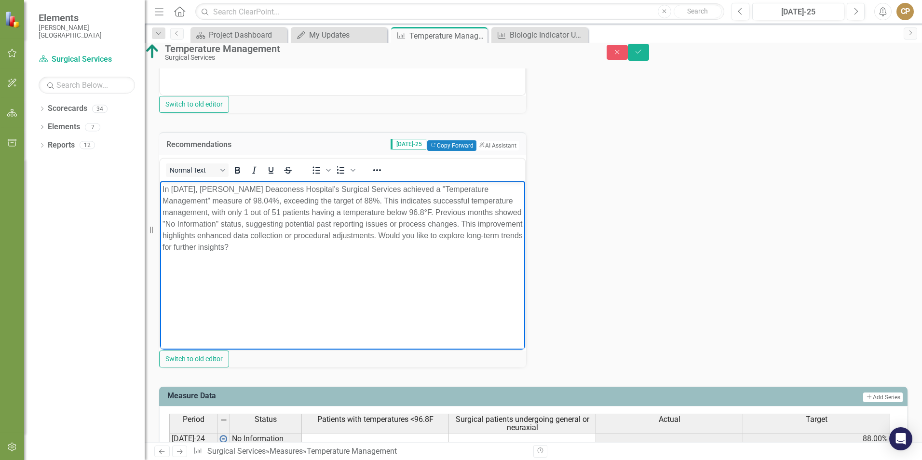
drag, startPoint x: 208, startPoint y: 245, endPoint x: 434, endPoint y: 245, distance: 225.6
click at [434, 245] on p "In [DATE], [PERSON_NAME] Deaconess Hospital's Surgical Services achieved a "Tem…" at bounding box center [342, 218] width 360 height 69
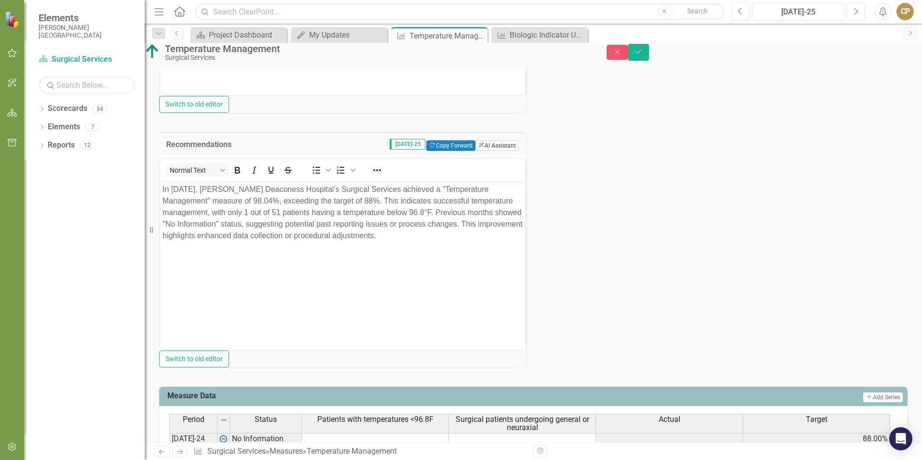
click at [497, 151] on button "ClearPoint AI AI Assistant" at bounding box center [496, 145] width 43 height 11
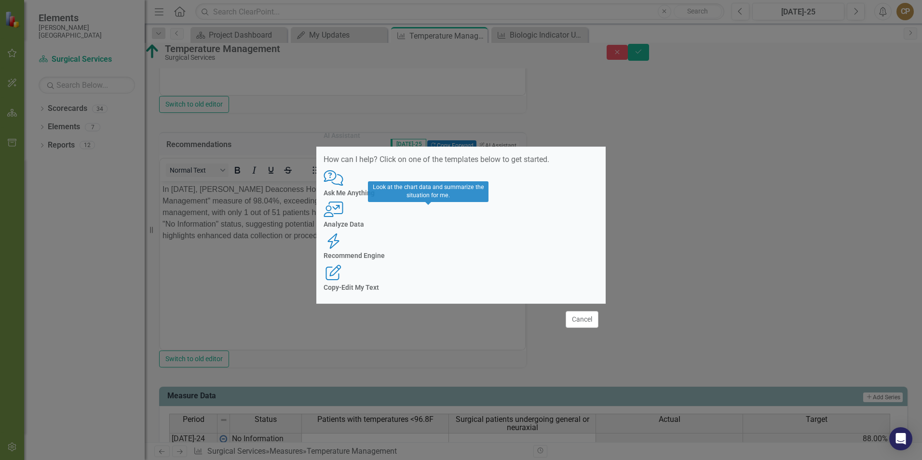
click at [424, 228] on div "User with Chart Analyze Data" at bounding box center [461, 215] width 275 height 27
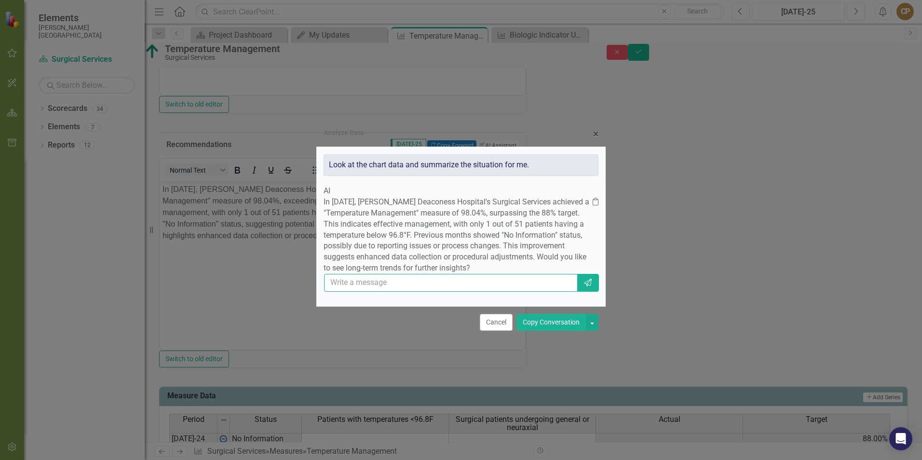
click at [378, 292] on input "text" at bounding box center [451, 283] width 254 height 18
type input "Yes show long term trends for further insight"
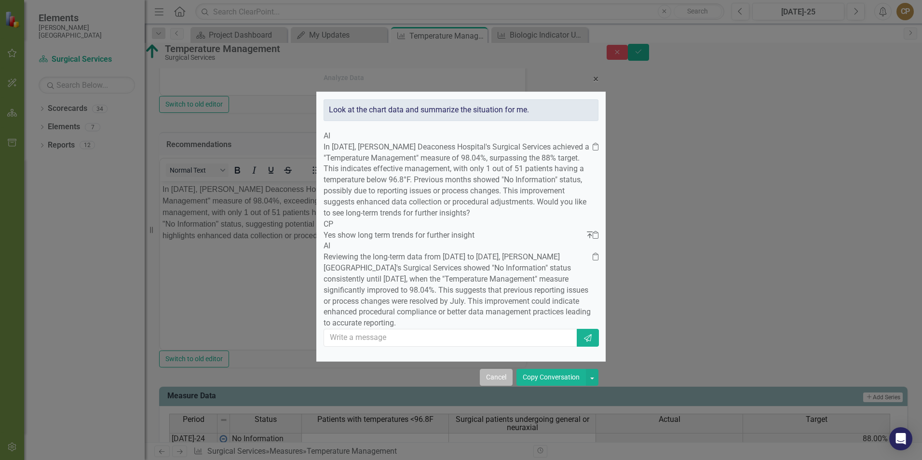
click at [493, 386] on button "Cancel" at bounding box center [496, 377] width 33 height 17
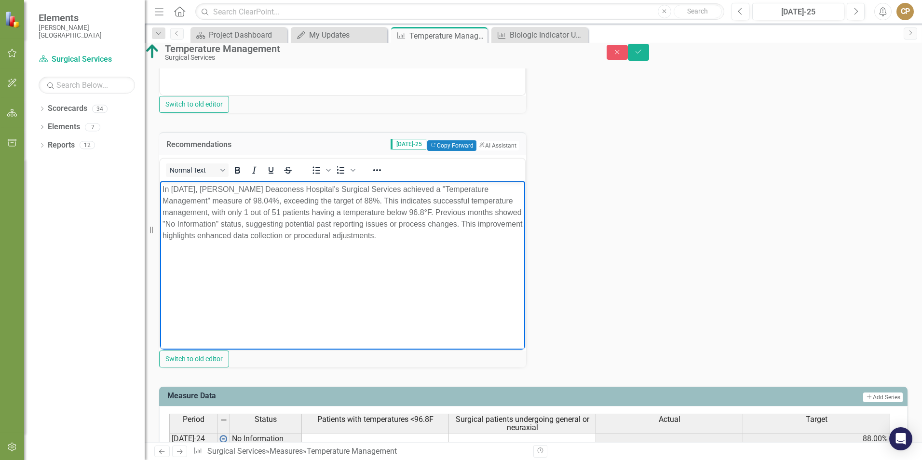
click at [233, 236] on p "In [DATE], [PERSON_NAME] Deaconess Hospital's Surgical Services achieved a "Tem…" at bounding box center [342, 213] width 360 height 58
click at [217, 242] on p "In [DATE], [PERSON_NAME] Deaconess Hospital's Surgical Services achieved a "Tem…" at bounding box center [342, 213] width 360 height 58
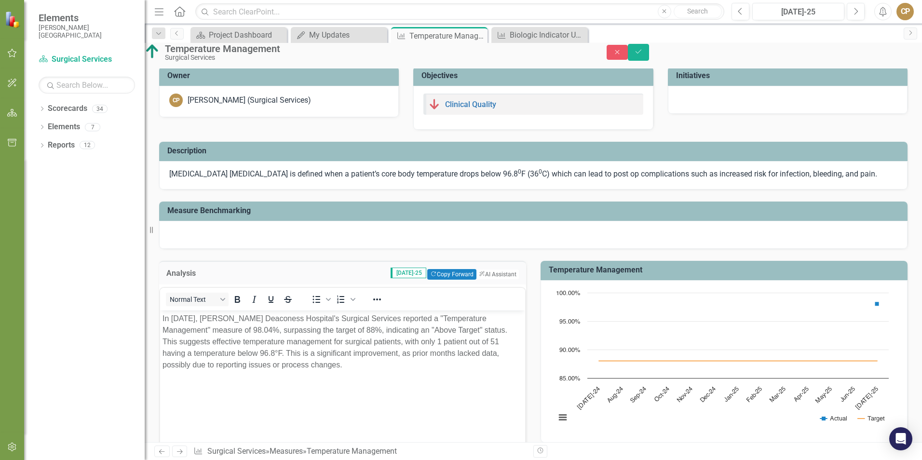
scroll to position [0, 0]
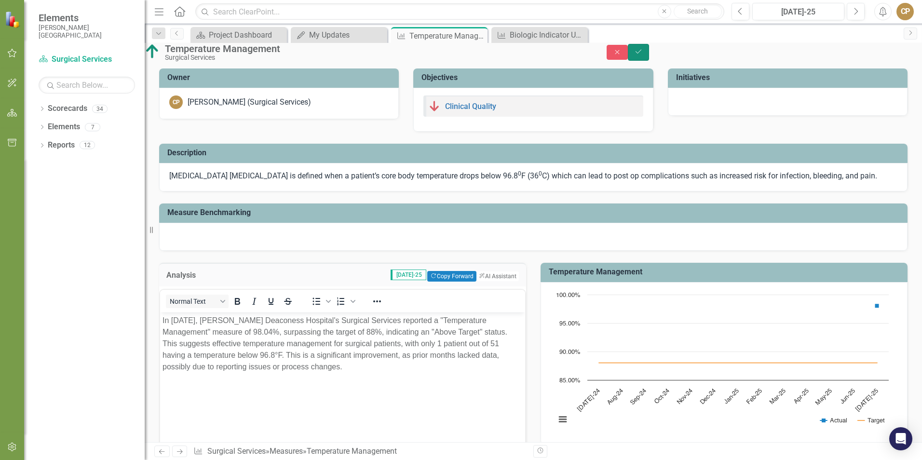
click at [649, 52] on button "Save" at bounding box center [638, 52] width 21 height 17
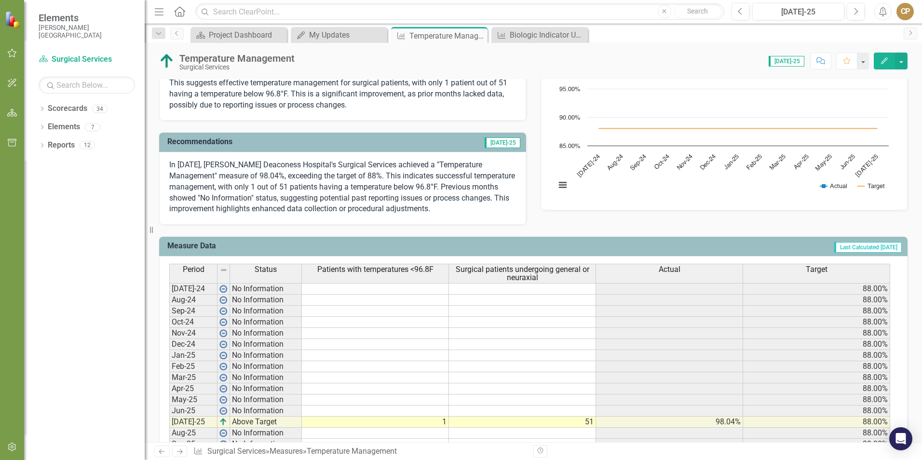
scroll to position [50, 0]
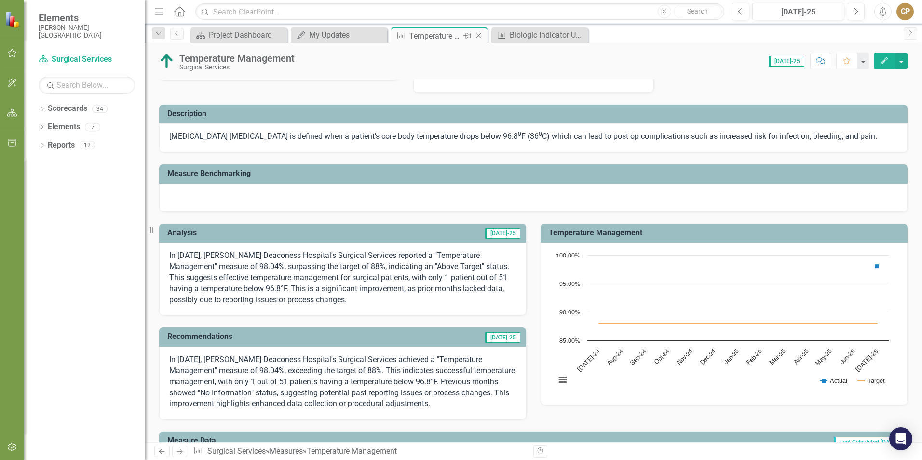
click at [479, 34] on icon "Close" at bounding box center [478, 36] width 10 height 8
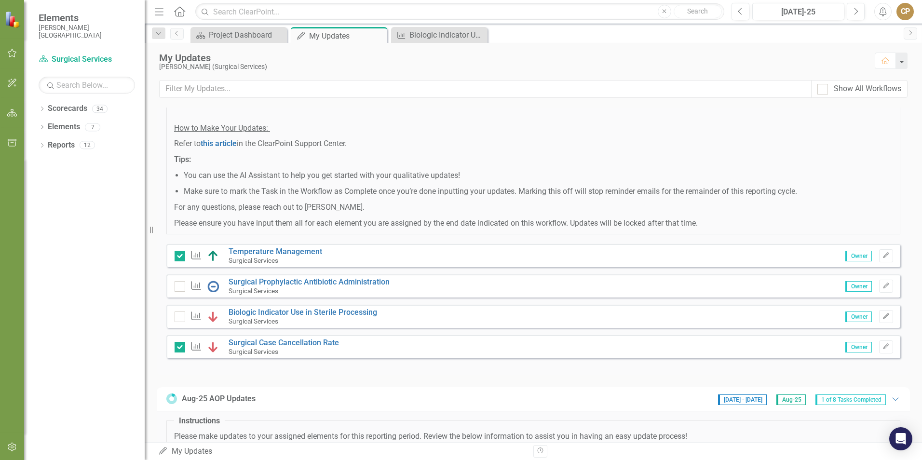
scroll to position [96, 0]
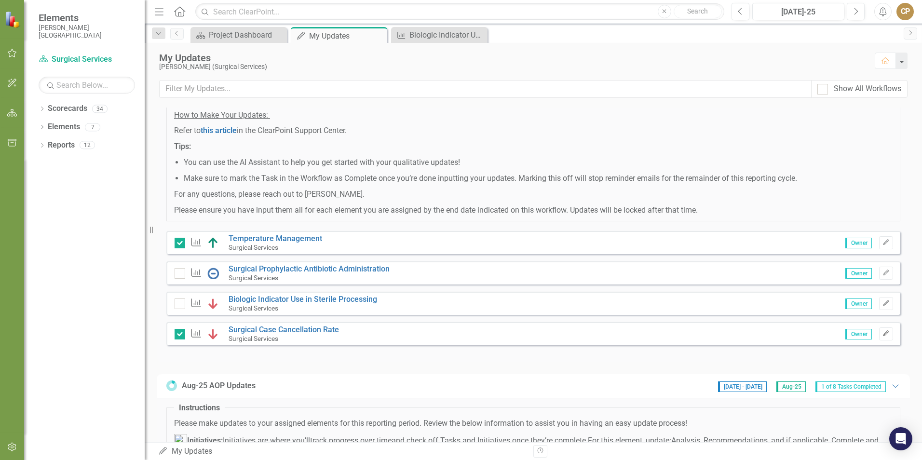
click at [882, 337] on icon "Edit" at bounding box center [885, 334] width 7 height 6
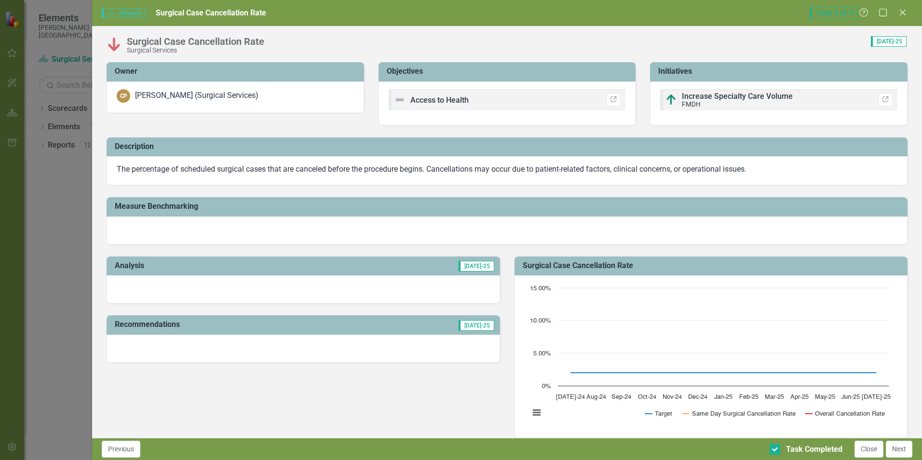
click at [901, 11] on icon at bounding box center [903, 13] width 6 height 6
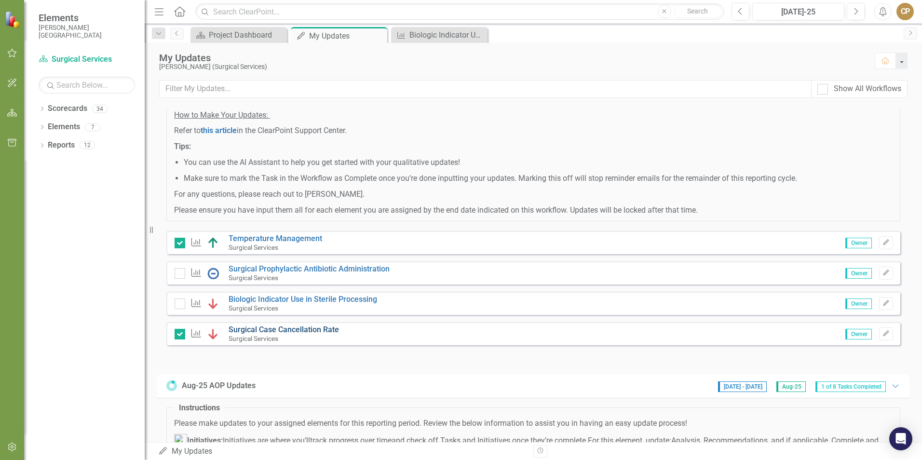
click at [291, 334] on link "Surgical Case Cancellation Rate" at bounding box center [284, 329] width 110 height 9
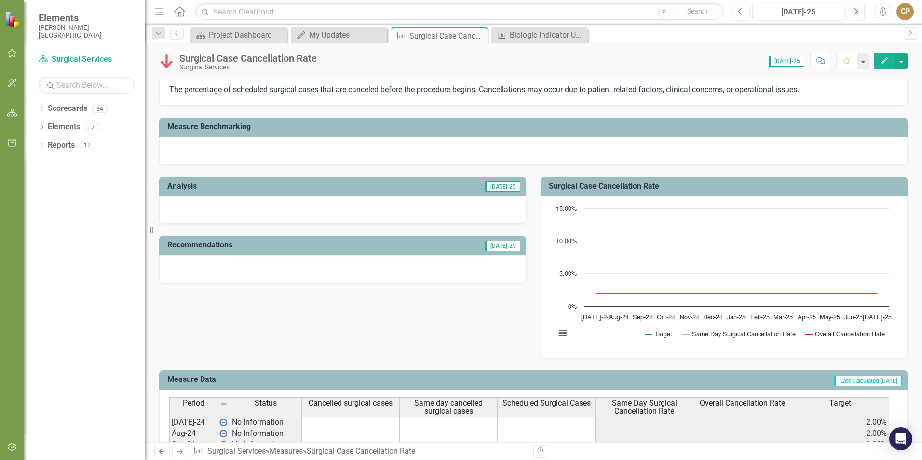
scroll to position [48, 0]
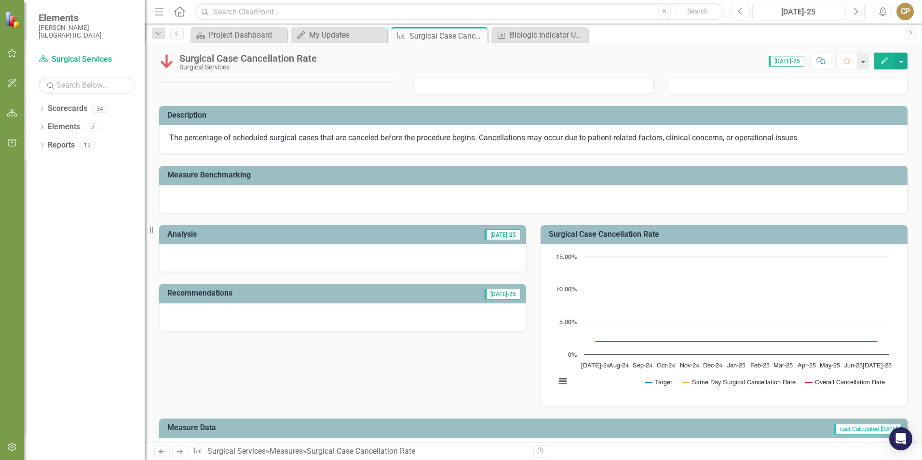
click at [218, 256] on div at bounding box center [342, 258] width 367 height 28
click at [219, 255] on div at bounding box center [342, 258] width 367 height 28
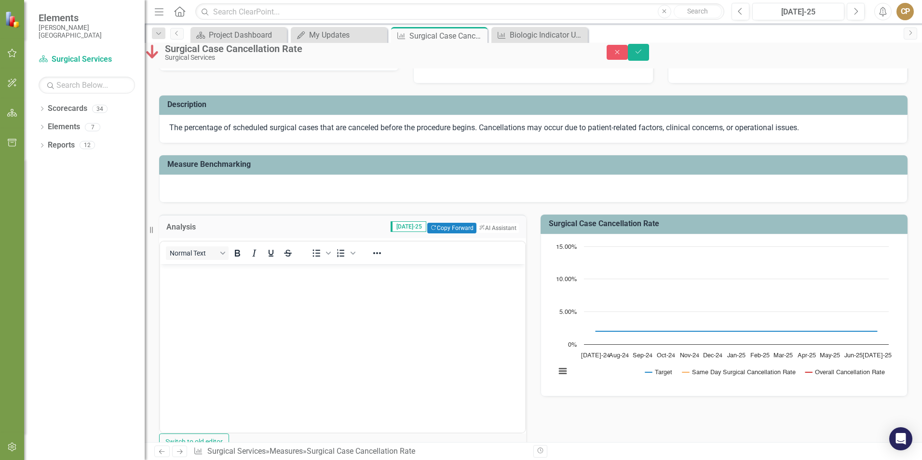
scroll to position [0, 0]
click at [486, 233] on button "ClearPoint AI AI Assistant" at bounding box center [496, 228] width 43 height 11
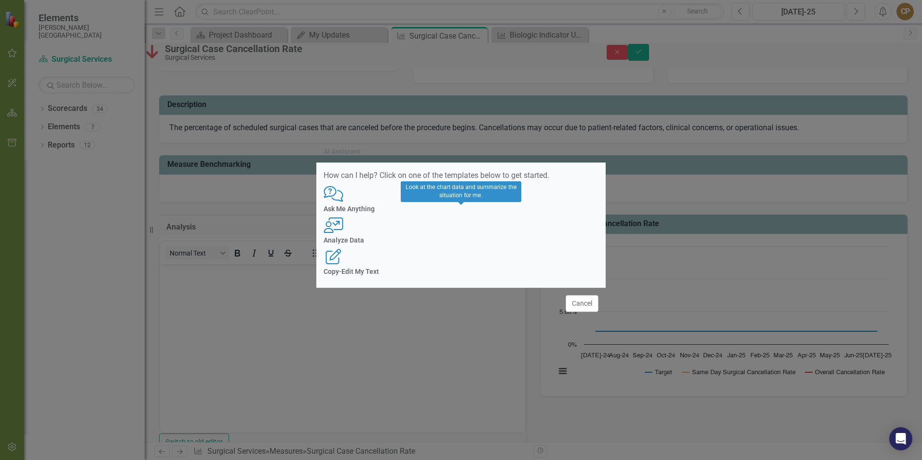
click at [469, 235] on div "User with Chart Analyze Data" at bounding box center [461, 230] width 275 height 27
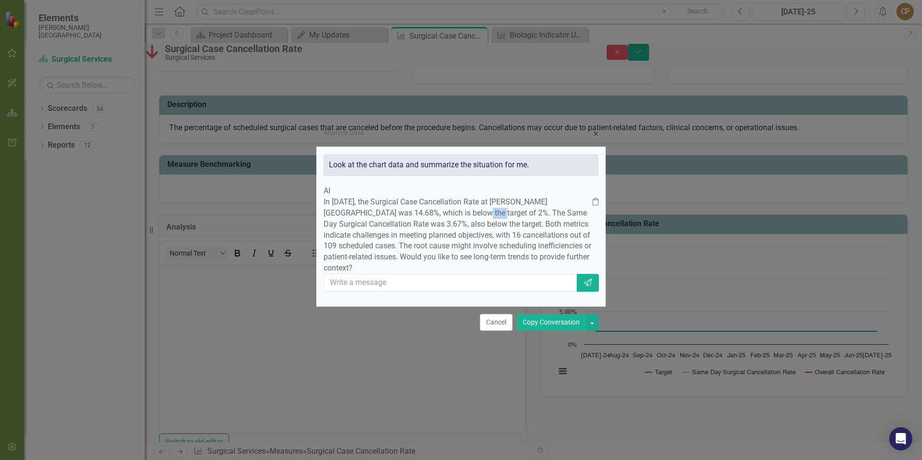
drag, startPoint x: 542, startPoint y: 201, endPoint x: 523, endPoint y: 201, distance: 18.8
click at [523, 201] on p "In [DATE], the Surgical Case Cancellation Rate at [PERSON_NAME][GEOGRAPHIC_DATA…" at bounding box center [458, 235] width 269 height 77
click at [517, 266] on p "In [DATE], the Surgical Case Cancellation Rate at [PERSON_NAME][GEOGRAPHIC_DATA…" at bounding box center [458, 235] width 269 height 77
drag, startPoint x: 486, startPoint y: 255, endPoint x: 507, endPoint y: 267, distance: 24.4
click at [507, 267] on p "In [DATE], the Surgical Case Cancellation Rate at [PERSON_NAME][GEOGRAPHIC_DATA…" at bounding box center [458, 235] width 269 height 77
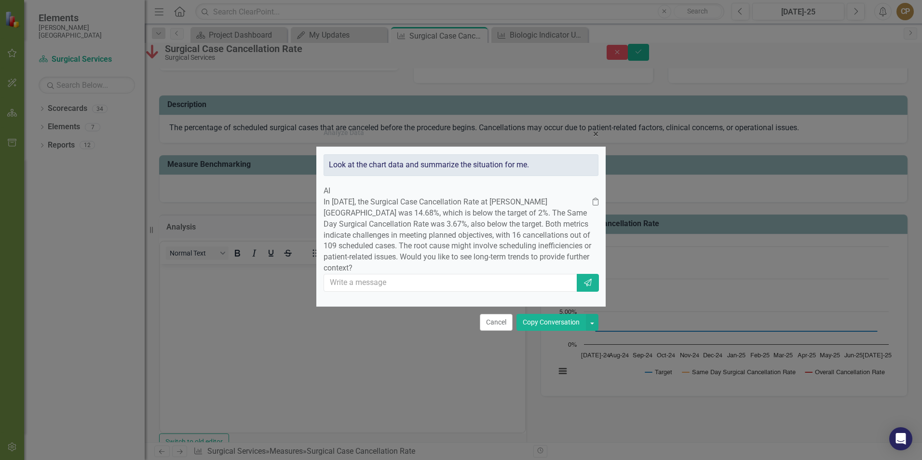
drag, startPoint x: 507, startPoint y: 267, endPoint x: 550, endPoint y: 334, distance: 79.6
click at [550, 331] on button "Copy Conversation" at bounding box center [550, 322] width 69 height 17
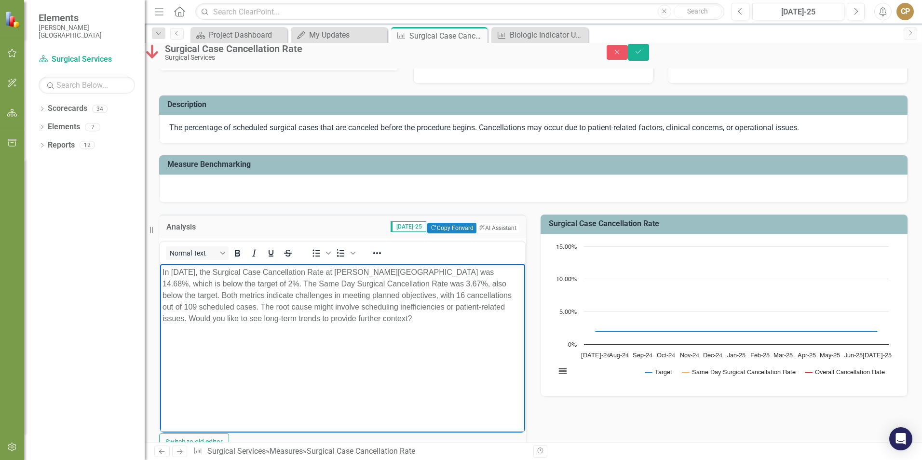
drag, startPoint x: 251, startPoint y: 316, endPoint x: 475, endPoint y: 322, distance: 224.3
click at [475, 322] on p "In [DATE], the Surgical Case Cancellation Rate at [PERSON_NAME][GEOGRAPHIC_DATA…" at bounding box center [342, 295] width 360 height 58
drag, startPoint x: 242, startPoint y: 283, endPoint x: 224, endPoint y: 280, distance: 18.5
click at [224, 280] on p "In [DATE], the Surgical Case Cancellation Rate at [PERSON_NAME][GEOGRAPHIC_DATA…" at bounding box center [342, 295] width 360 height 58
drag, startPoint x: 199, startPoint y: 294, endPoint x: 178, endPoint y: 293, distance: 20.8
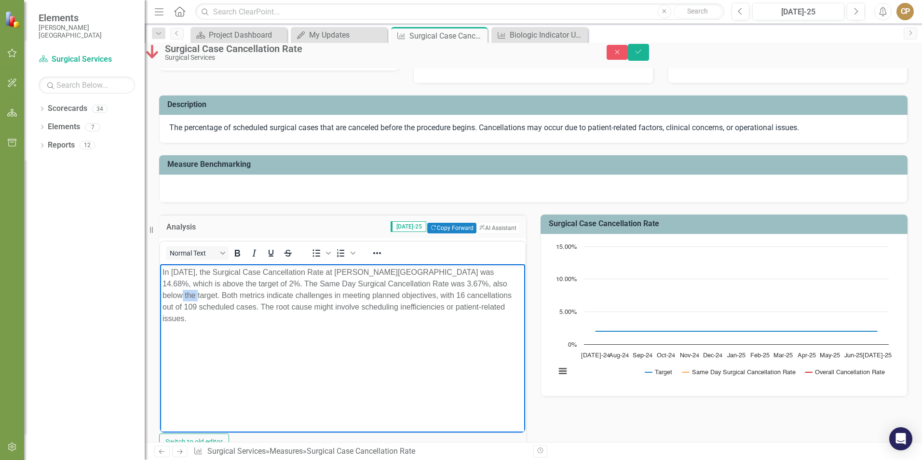
click at [178, 293] on p "In [DATE], the Surgical Case Cancellation Rate at [PERSON_NAME][GEOGRAPHIC_DATA…" at bounding box center [342, 295] width 360 height 58
click at [283, 321] on p "In [DATE], the Surgical Case Cancellation Rate at [PERSON_NAME][GEOGRAPHIC_DATA…" at bounding box center [342, 295] width 360 height 58
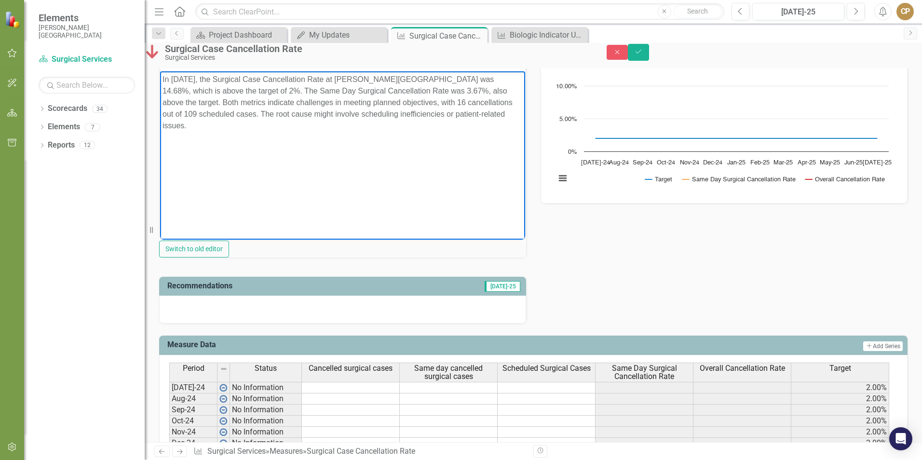
scroll to position [289, 0]
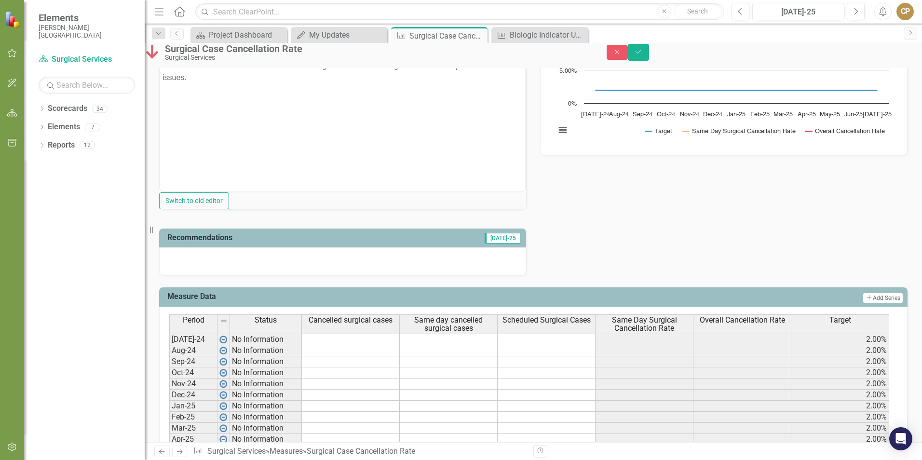
click at [382, 275] on div at bounding box center [342, 261] width 367 height 28
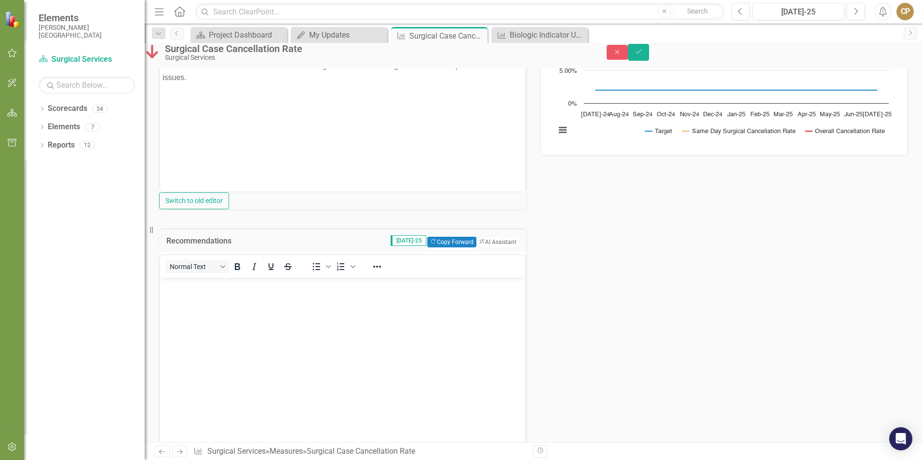
scroll to position [0, 0]
click at [487, 247] on button "ClearPoint AI AI Assistant" at bounding box center [496, 242] width 43 height 11
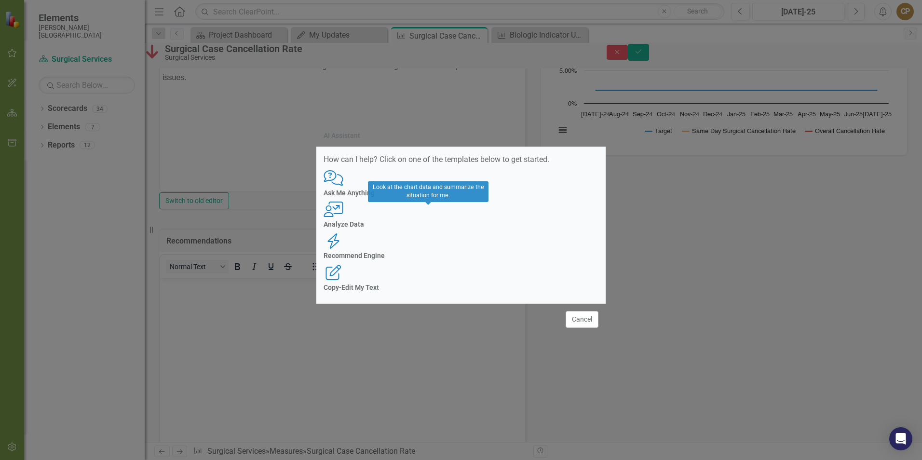
click at [424, 228] on div "Analyze Data" at bounding box center [461, 224] width 275 height 7
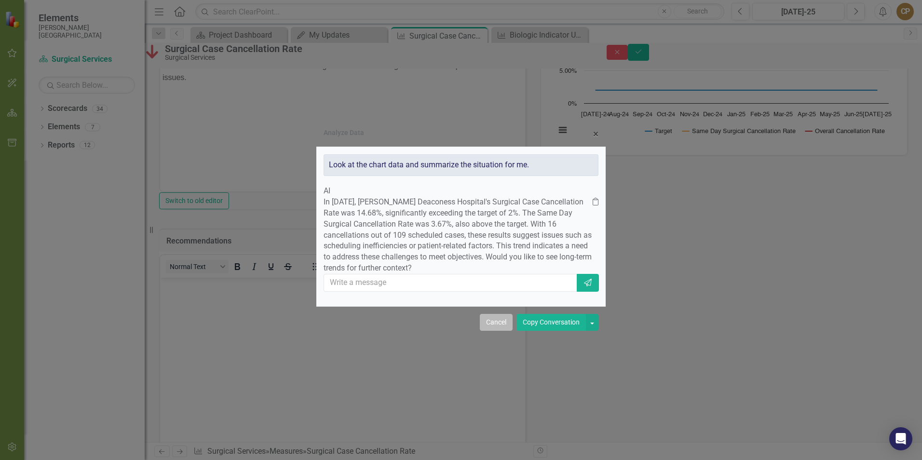
click at [495, 327] on button "Cancel" at bounding box center [496, 322] width 33 height 17
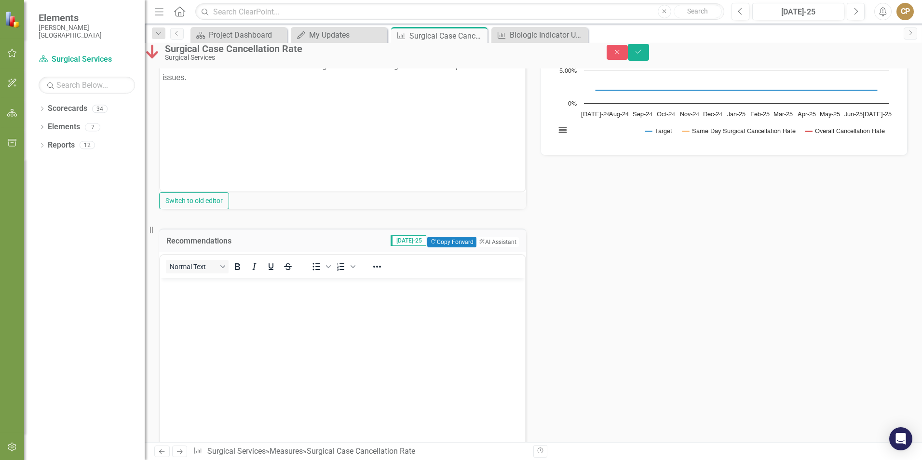
click at [206, 314] on body "Rich Text Area. Press ALT-0 for help." at bounding box center [342, 350] width 365 height 145
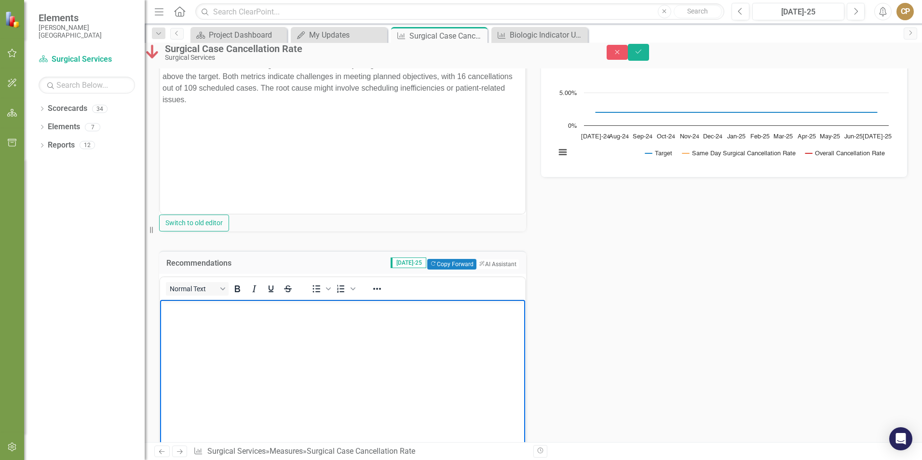
scroll to position [289, 0]
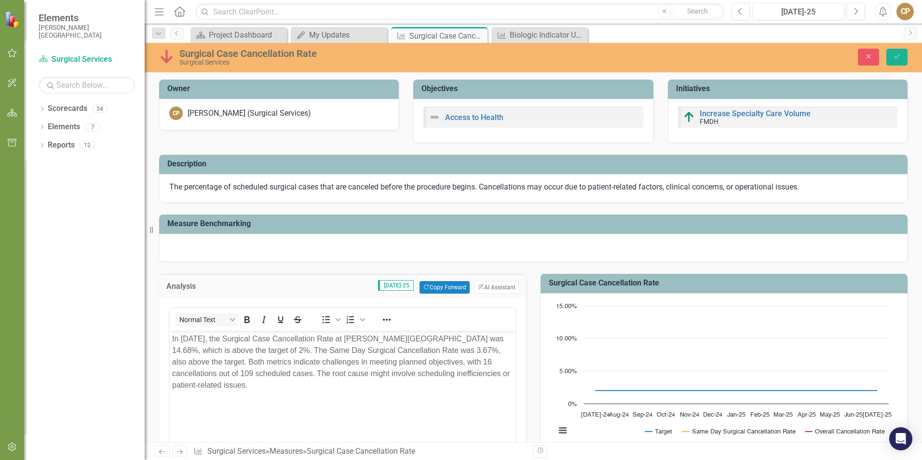
scroll to position [289, 0]
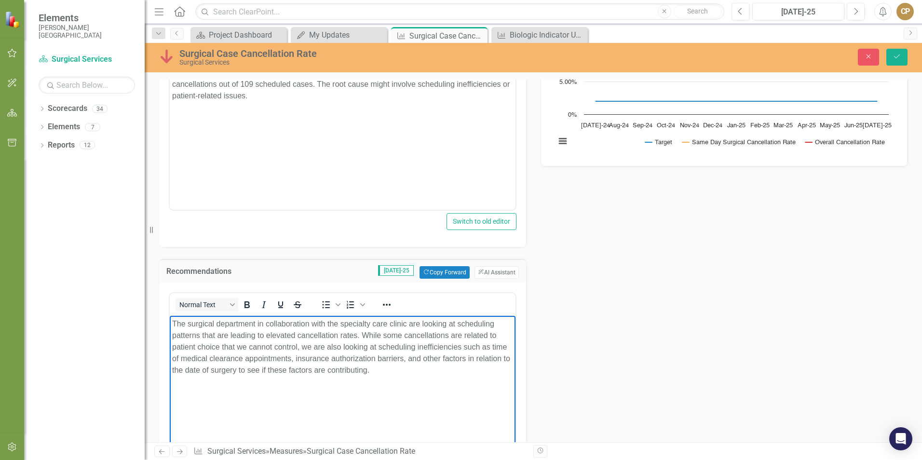
click at [400, 380] on body "The surgical department in collaboration with the specialty care clinic are loo…" at bounding box center [343, 388] width 346 height 145
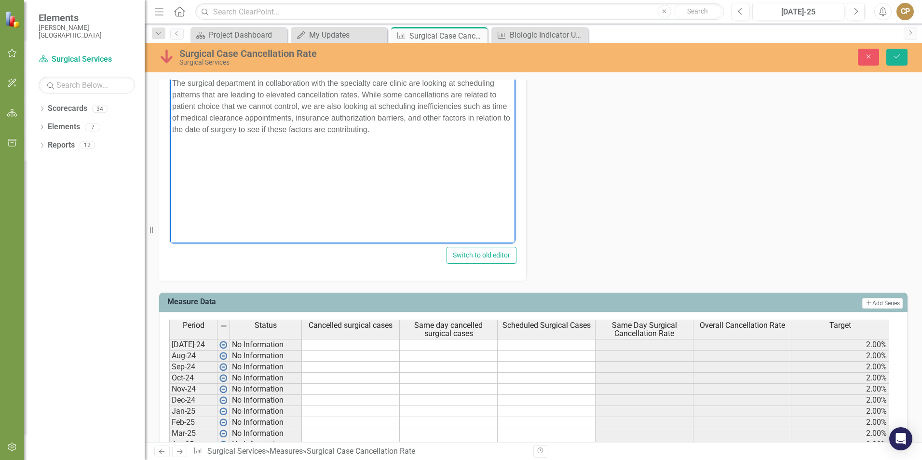
scroll to position [530, 0]
click at [894, 63] on button "Save" at bounding box center [896, 57] width 21 height 17
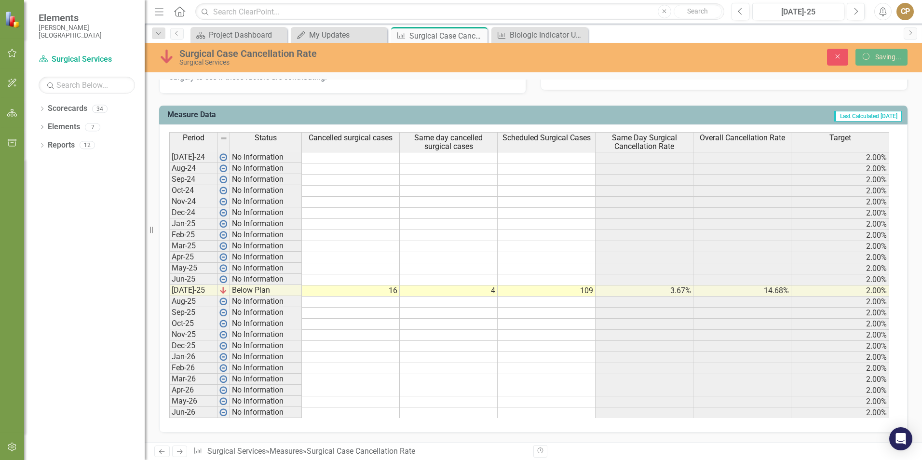
scroll to position [355, 0]
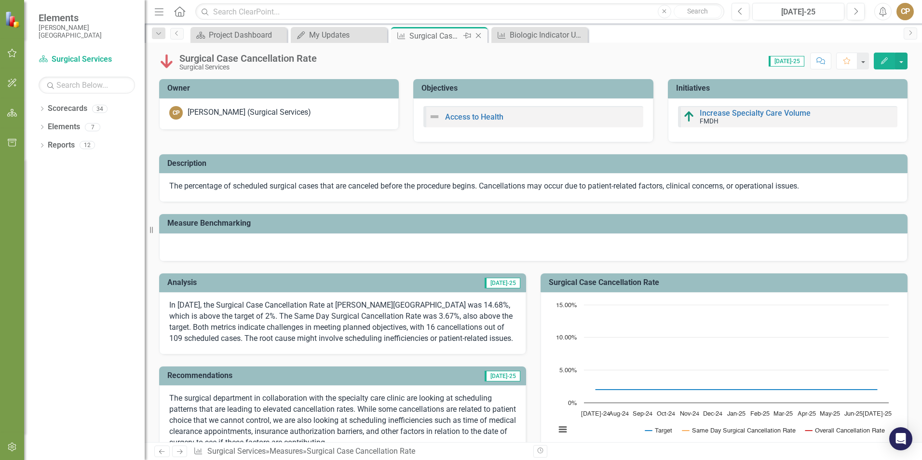
click at [480, 36] on icon "Close" at bounding box center [478, 36] width 10 height 8
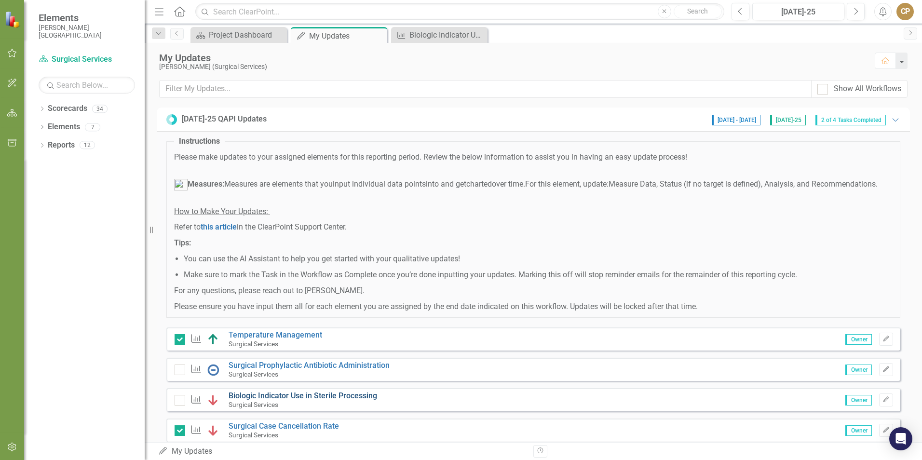
click at [329, 400] on link "Biologic Indicator Use in Sterile Processing" at bounding box center [303, 395] width 148 height 9
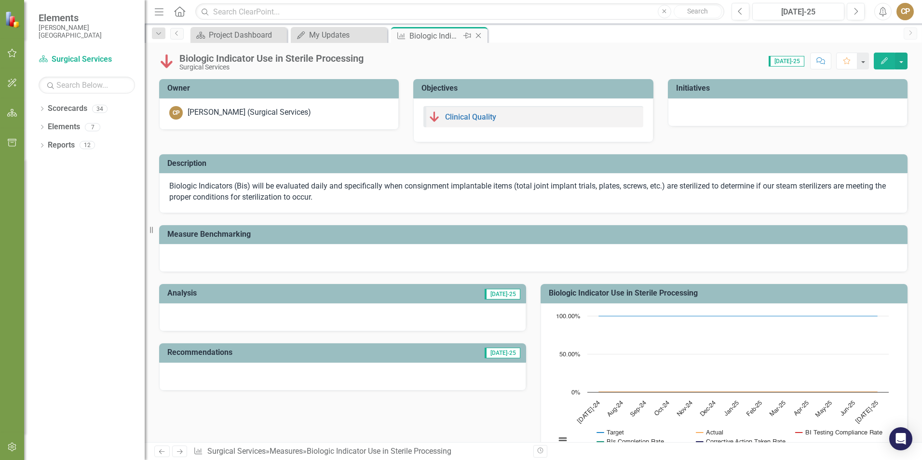
click at [480, 35] on icon "Close" at bounding box center [478, 36] width 10 height 8
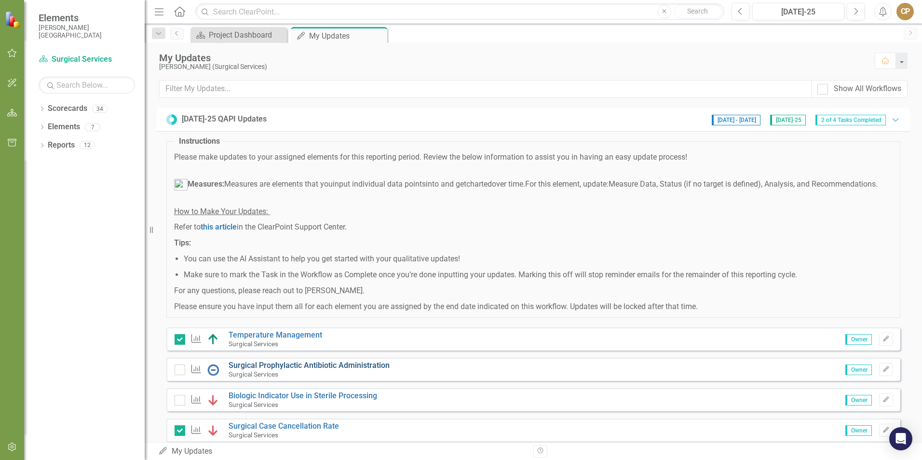
click at [320, 370] on link "Surgical Prophylactic Antibiotic Administration" at bounding box center [309, 365] width 161 height 9
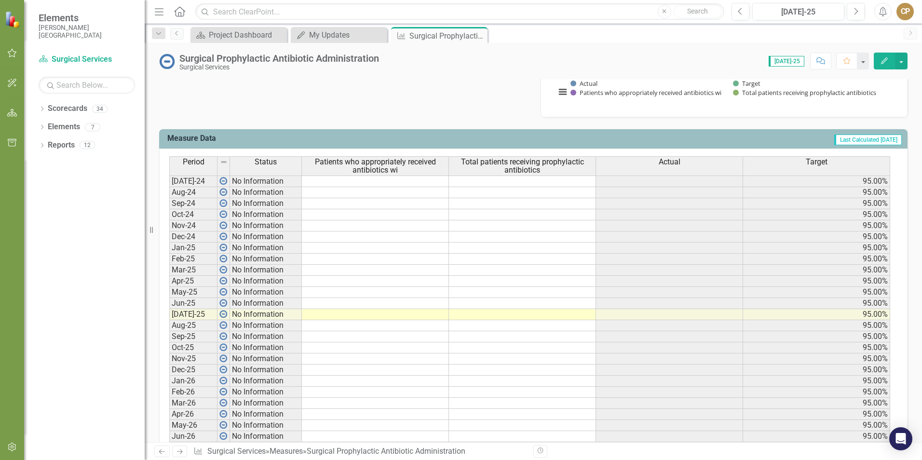
scroll to position [337, 0]
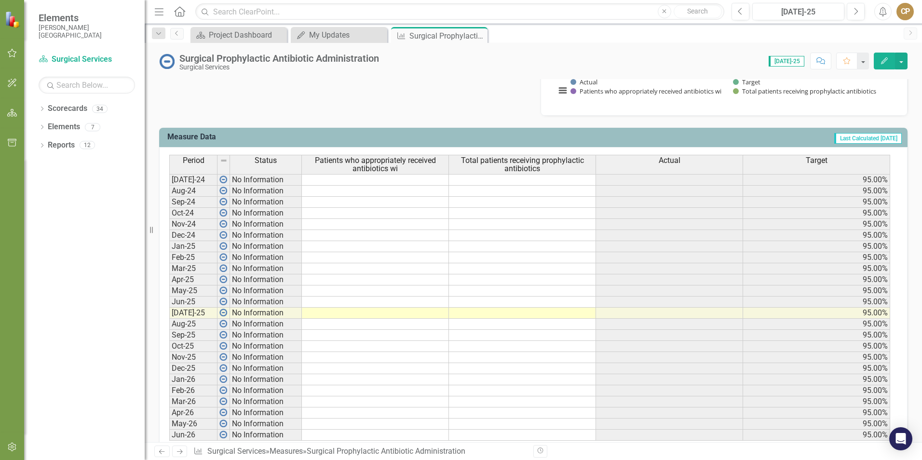
click at [397, 163] on span "Patients who appropriately received antibiotics wi" at bounding box center [375, 164] width 143 height 17
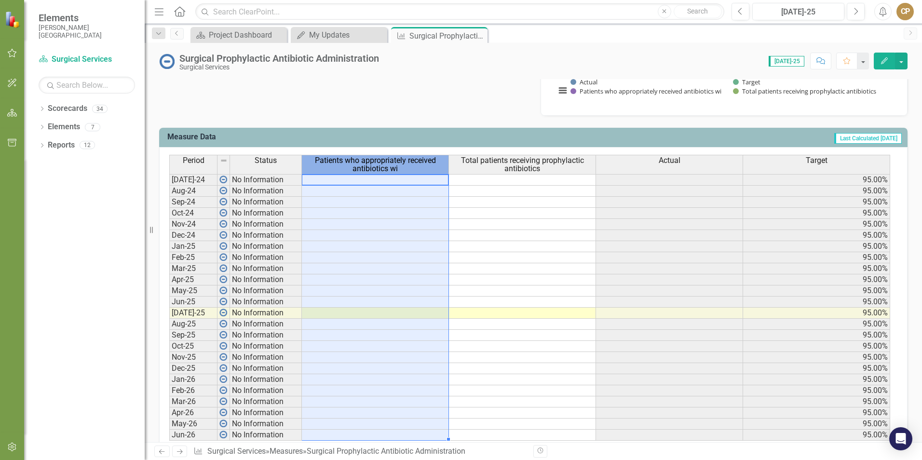
click at [393, 163] on span "Patients who appropriately received antibiotics wi" at bounding box center [375, 164] width 143 height 17
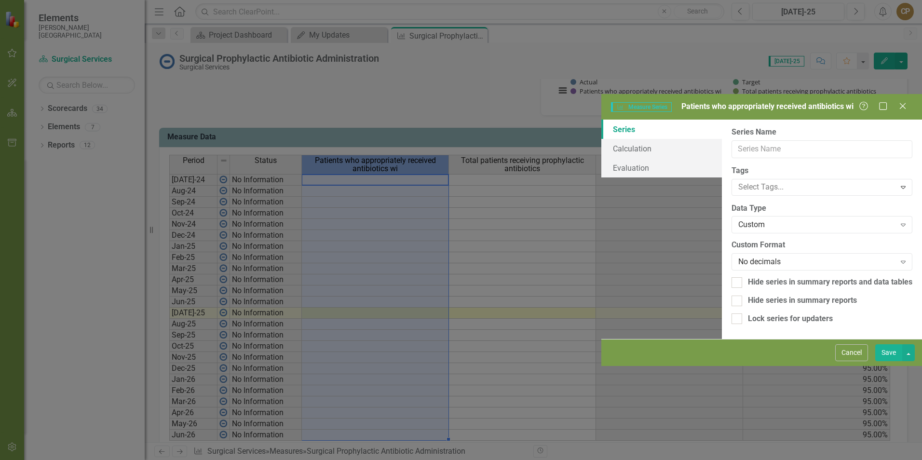
type input "Patients who appropriately received antibiotics wi"
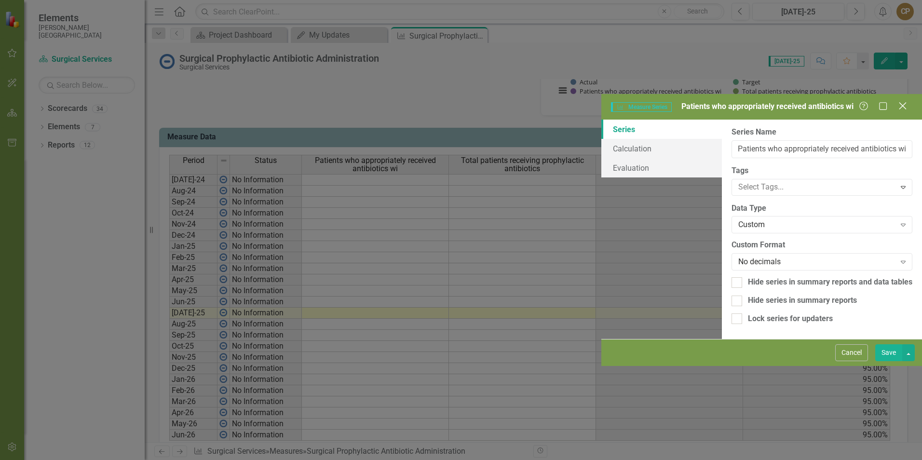
click at [905, 101] on icon "Close" at bounding box center [902, 105] width 12 height 9
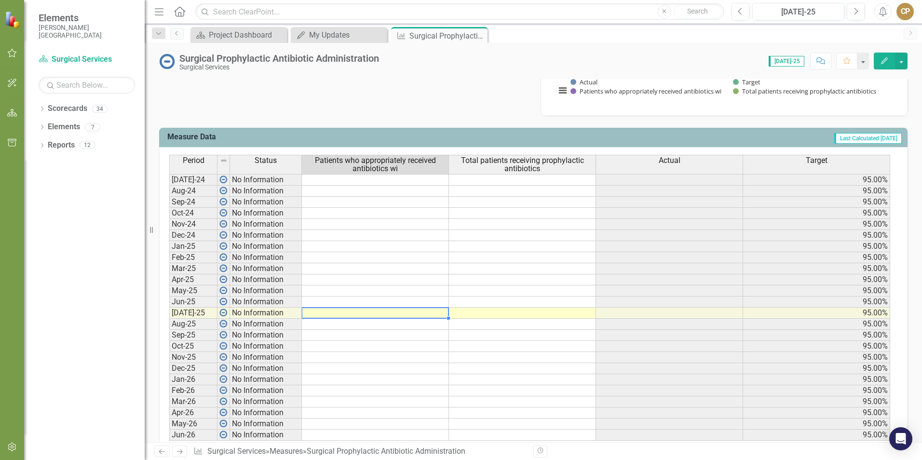
click at [390, 310] on td at bounding box center [375, 313] width 147 height 11
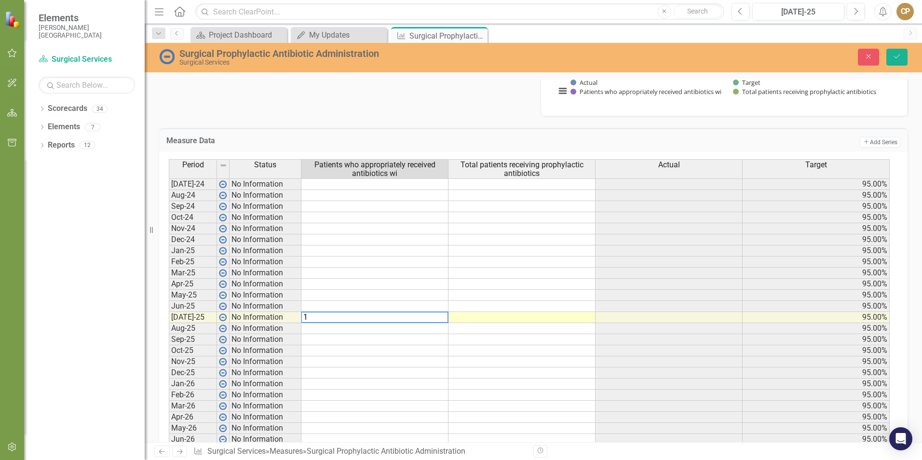
type textarea "16"
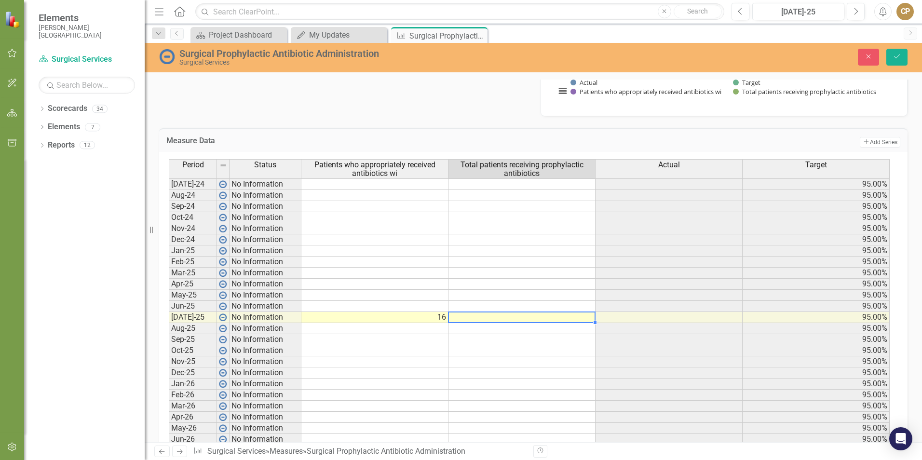
click at [535, 320] on td at bounding box center [521, 317] width 147 height 11
type textarea "25"
click at [498, 124] on div "Measure Data Add Add Series Period Status Patients who appropriately received a…" at bounding box center [533, 287] width 763 height 343
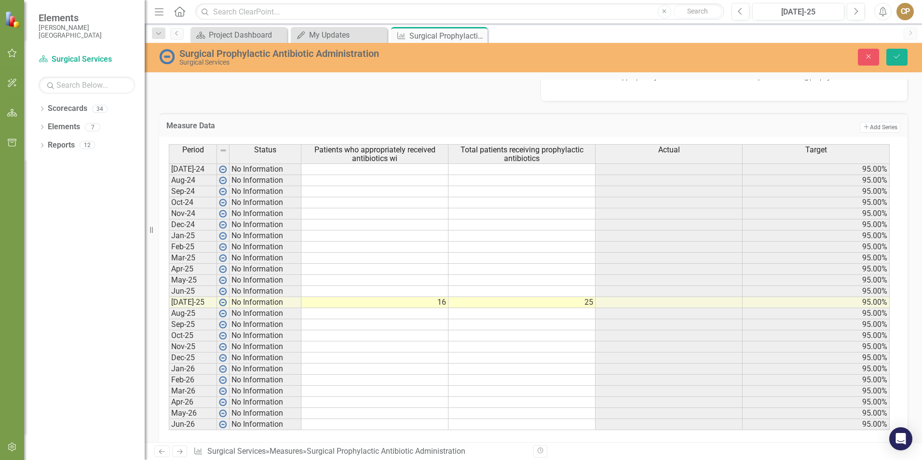
scroll to position [364, 0]
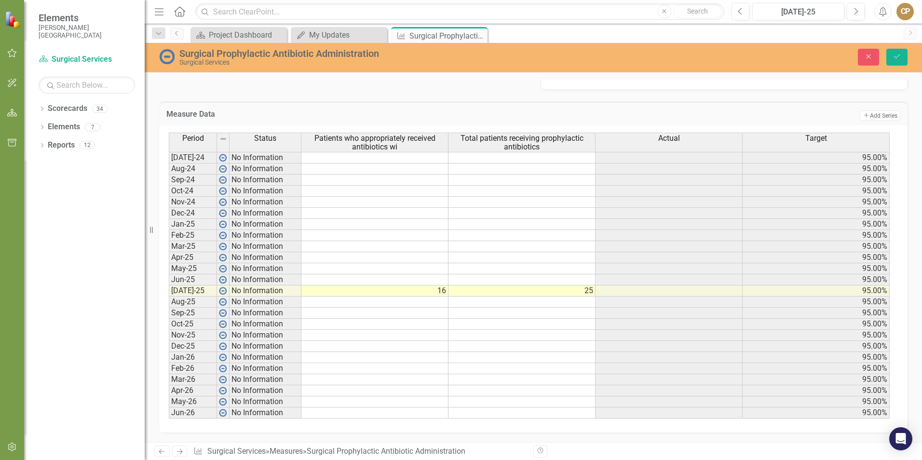
click at [467, 104] on div "Measure Data Add Add Series" at bounding box center [533, 114] width 748 height 24
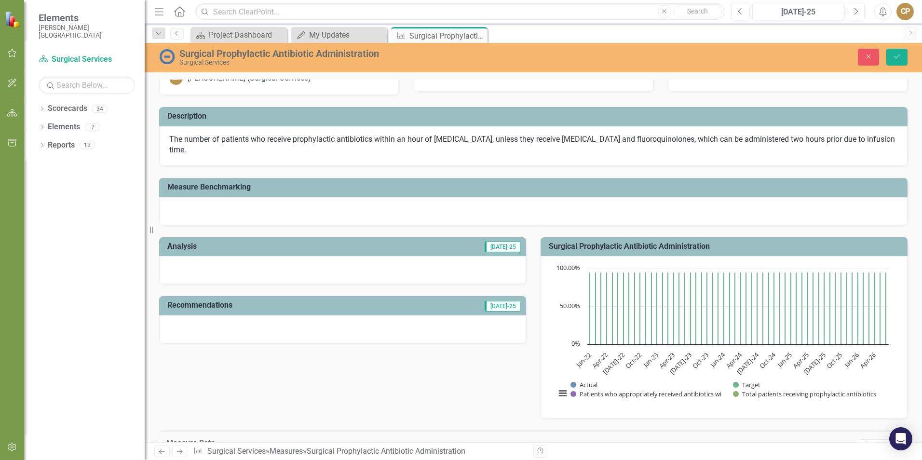
scroll to position [27, 0]
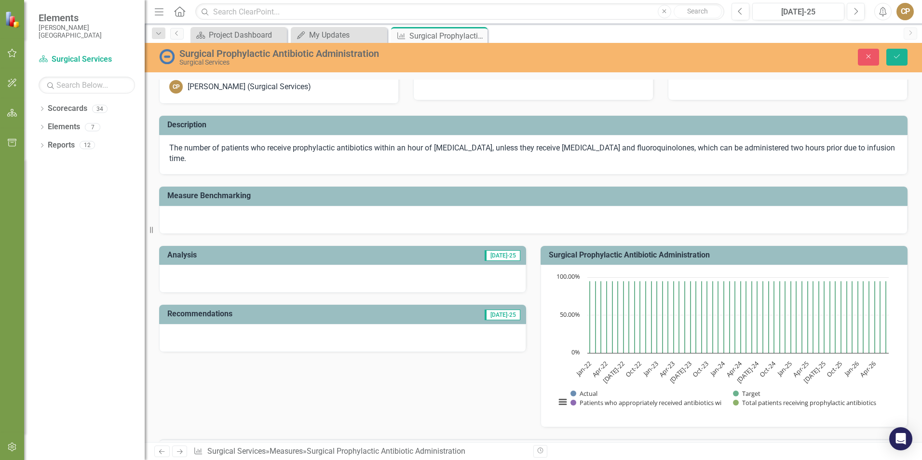
click at [243, 275] on div at bounding box center [342, 279] width 367 height 28
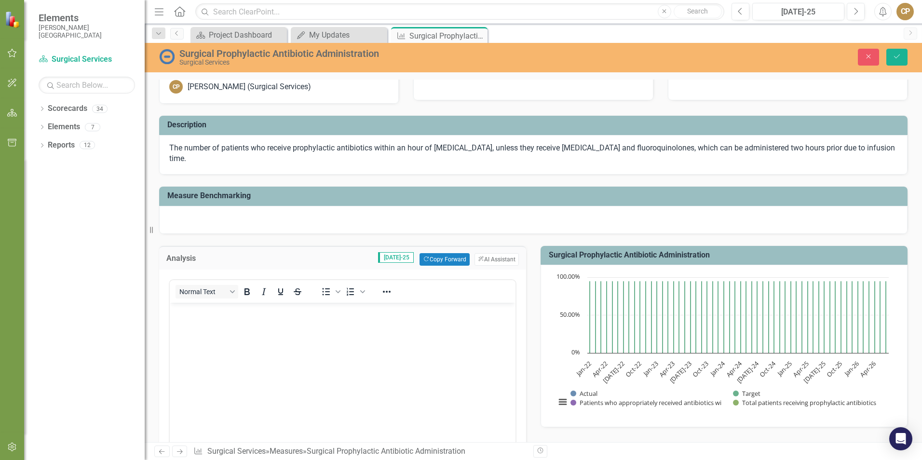
scroll to position [0, 0]
click at [883, 56] on div "Close Save" at bounding box center [760, 57] width 310 height 17
click at [890, 54] on button "Save" at bounding box center [896, 57] width 21 height 17
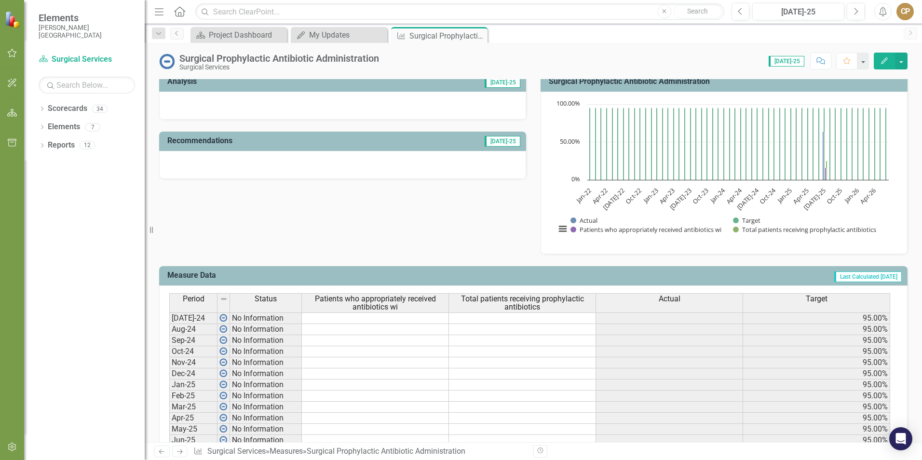
scroll to position [360, 0]
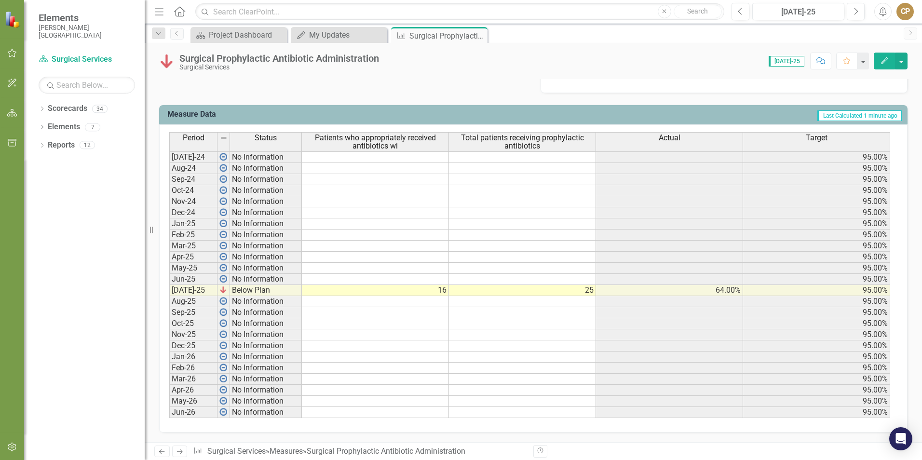
click at [443, 292] on td "16" at bounding box center [375, 290] width 147 height 11
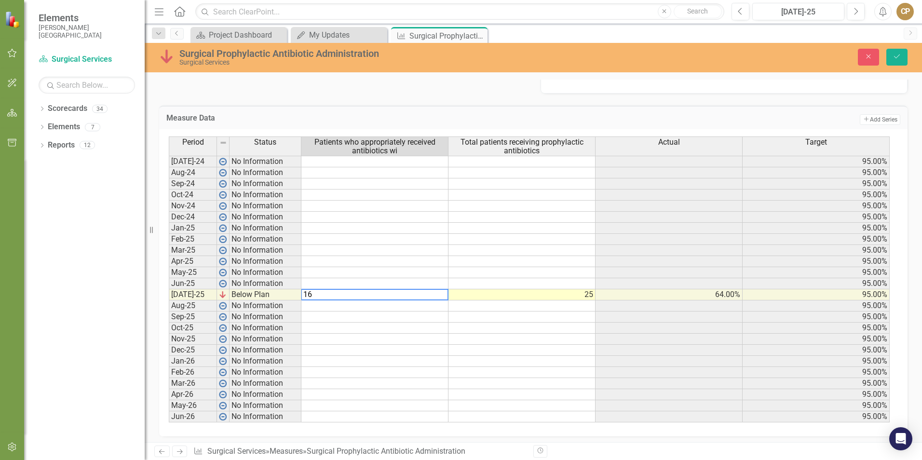
type textarea "1"
type textarea "25"
click at [436, 119] on h3 "Measure Data" at bounding box center [366, 118] width 400 height 9
click at [906, 58] on button "Save" at bounding box center [896, 57] width 21 height 17
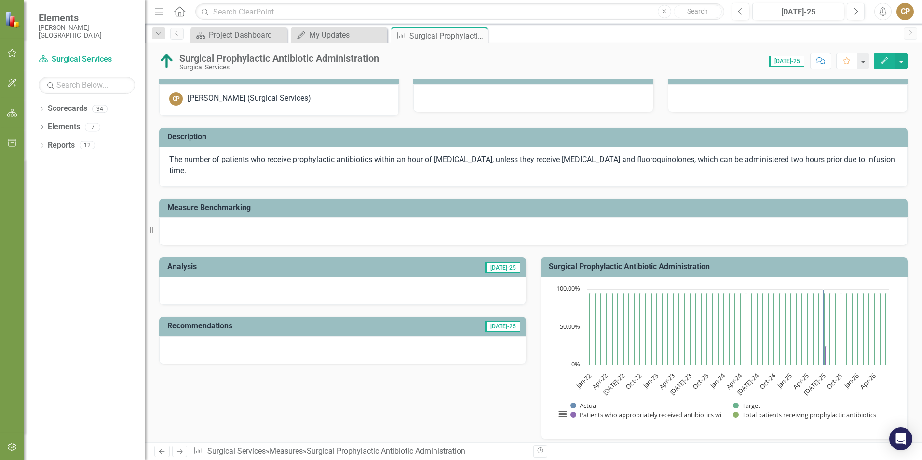
scroll to position [0, 0]
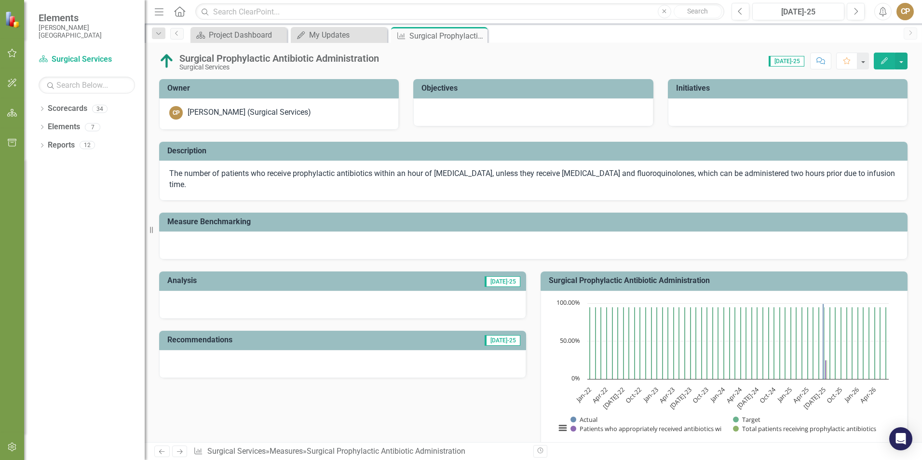
click at [193, 297] on div at bounding box center [342, 305] width 367 height 28
click at [193, 298] on div at bounding box center [342, 305] width 367 height 28
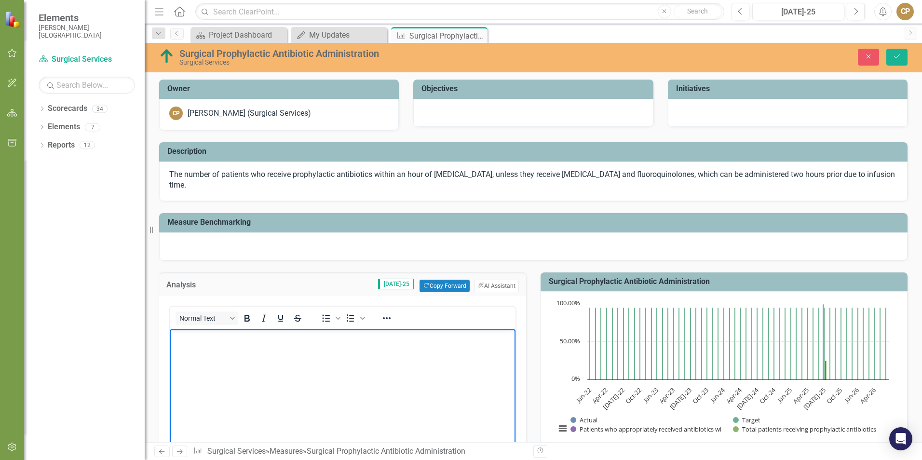
click at [266, 358] on body "Rich Text Area. Press ALT-0 for help." at bounding box center [343, 401] width 346 height 145
click at [478, 284] on icon "ClearPoint AI" at bounding box center [481, 285] width 6 height 5
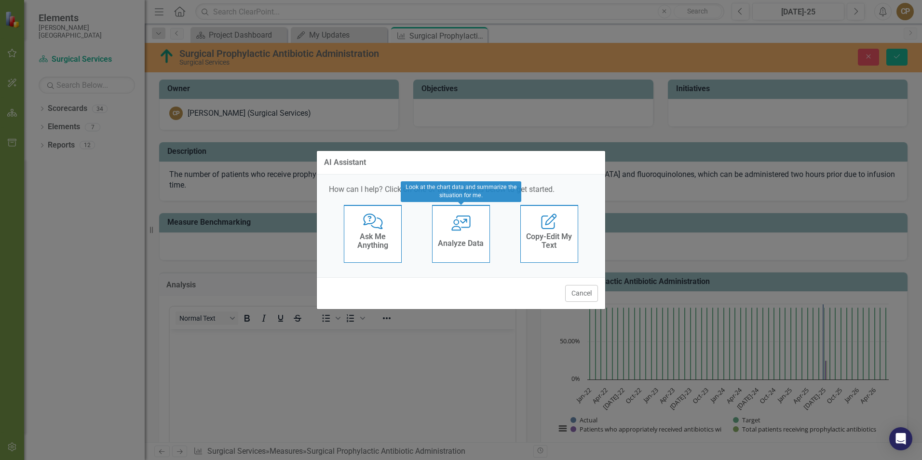
click at [445, 231] on div "User with Chart Analyze Data" at bounding box center [461, 234] width 58 height 58
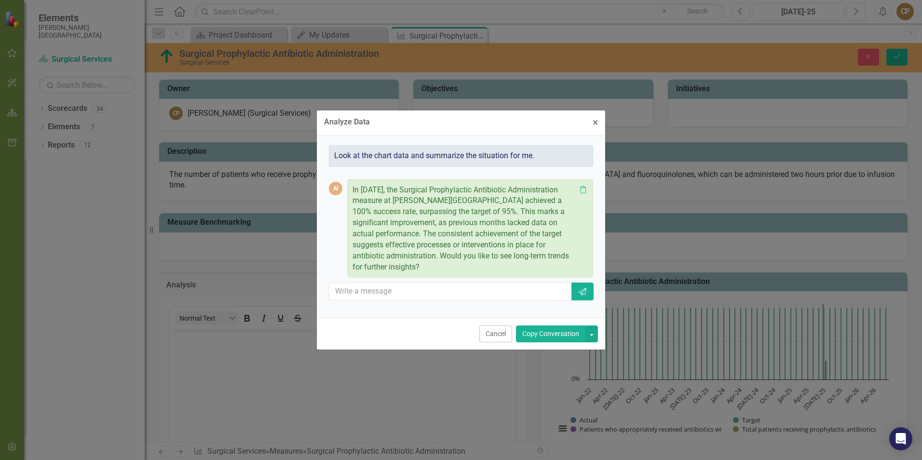
click at [541, 327] on button "Copy Conversation" at bounding box center [550, 333] width 69 height 17
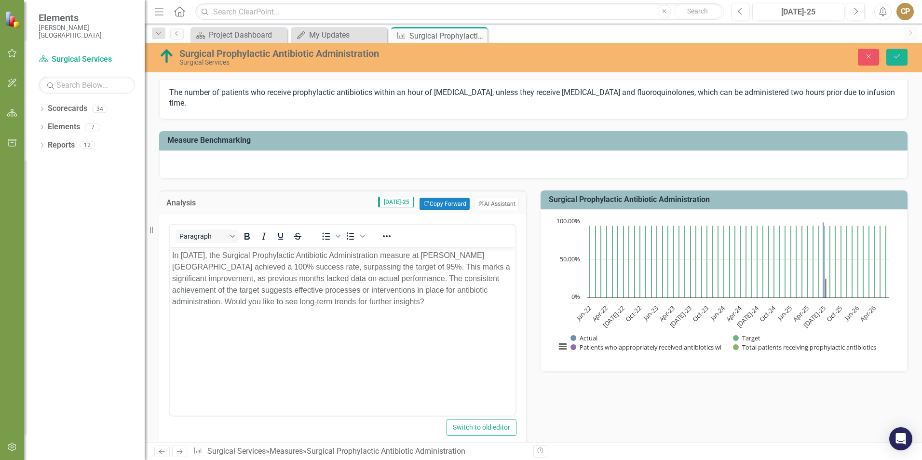
scroll to position [96, 0]
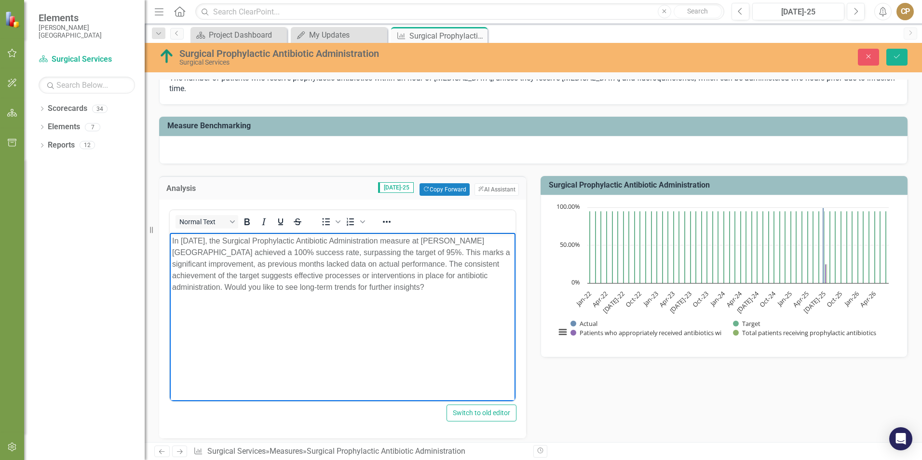
drag, startPoint x: 224, startPoint y: 284, endPoint x: 453, endPoint y: 283, distance: 229.0
click at [453, 283] on p "In July 2025, the Surgical Prophylactic Antibiotic Administration measure at Fr…" at bounding box center [342, 264] width 341 height 58
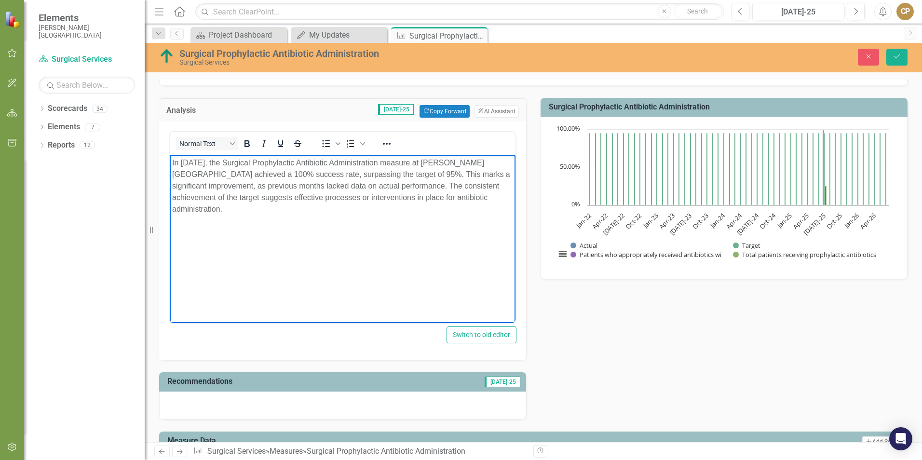
scroll to position [241, 0]
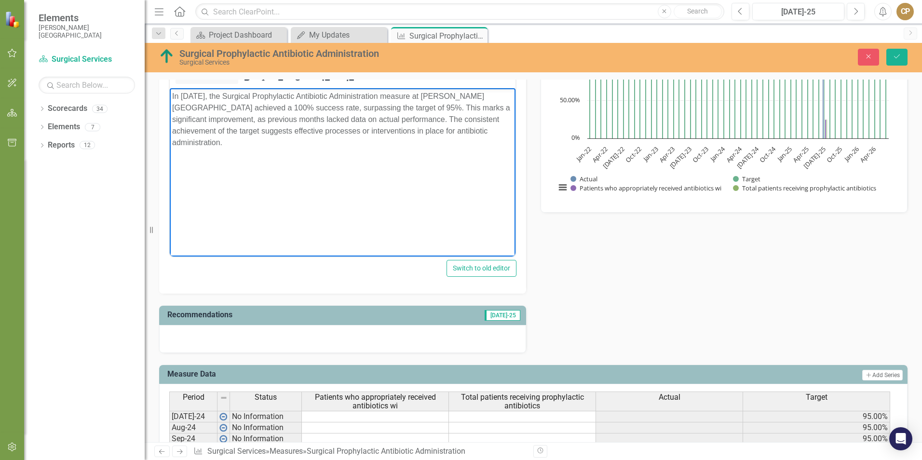
click at [243, 144] on p "In July 2025, the Surgical Prophylactic Antibiotic Administration measure at Fr…" at bounding box center [342, 119] width 341 height 58
drag, startPoint x: 250, startPoint y: 144, endPoint x: 226, endPoint y: 147, distance: 24.8
click at [226, 147] on p "In July 2025, the Surgical Prophylactic Antibiotic Administration measure at Fr…" at bounding box center [342, 119] width 341 height 58
click at [266, 279] on div "Normal Text To open the popup, press Shift+Enter To open the popup, press Shift…" at bounding box center [342, 174] width 367 height 239
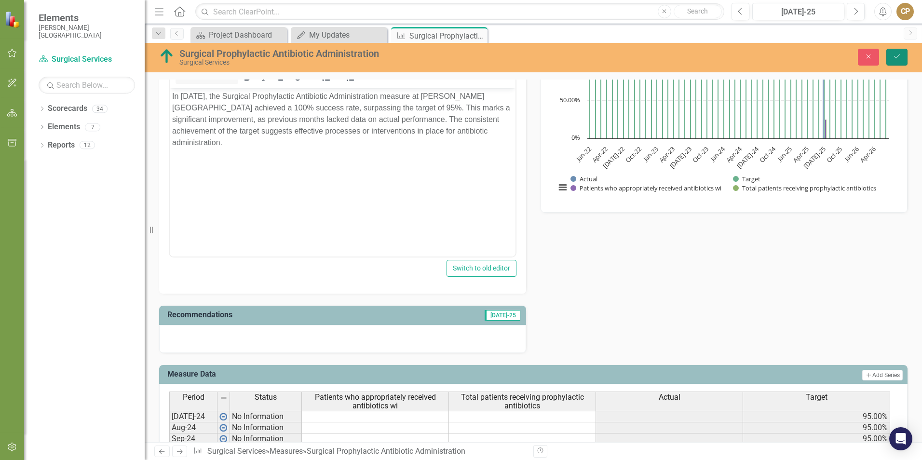
click at [904, 56] on button "Save" at bounding box center [896, 57] width 21 height 17
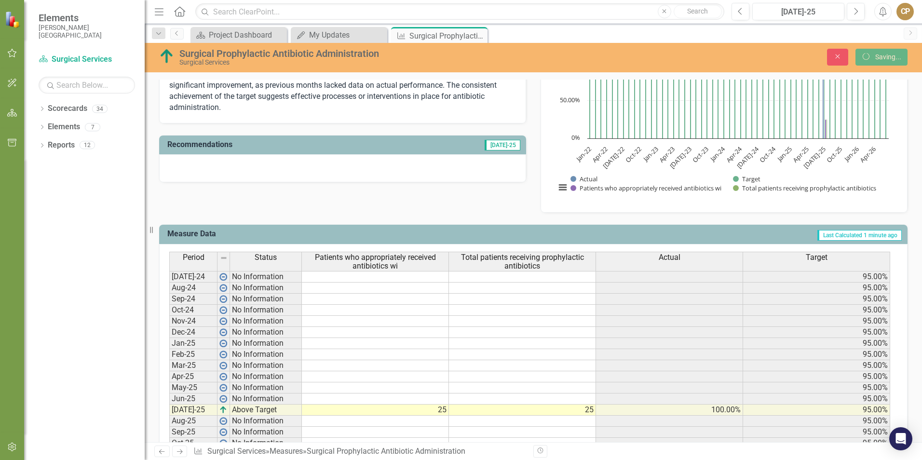
scroll to position [236, 0]
